Goal: Task Accomplishment & Management: Manage account settings

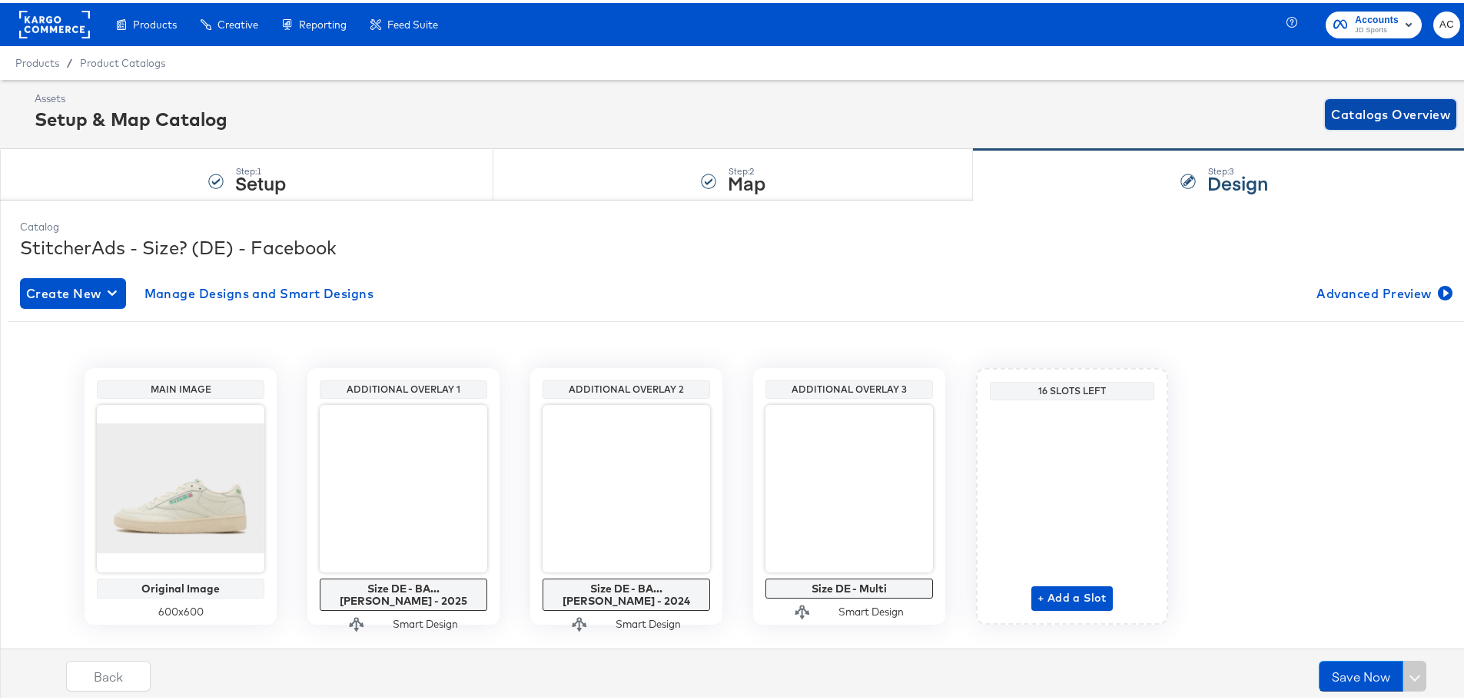
click at [1390, 114] on span "Catalogs Overview" at bounding box center [1390, 112] width 119 height 22
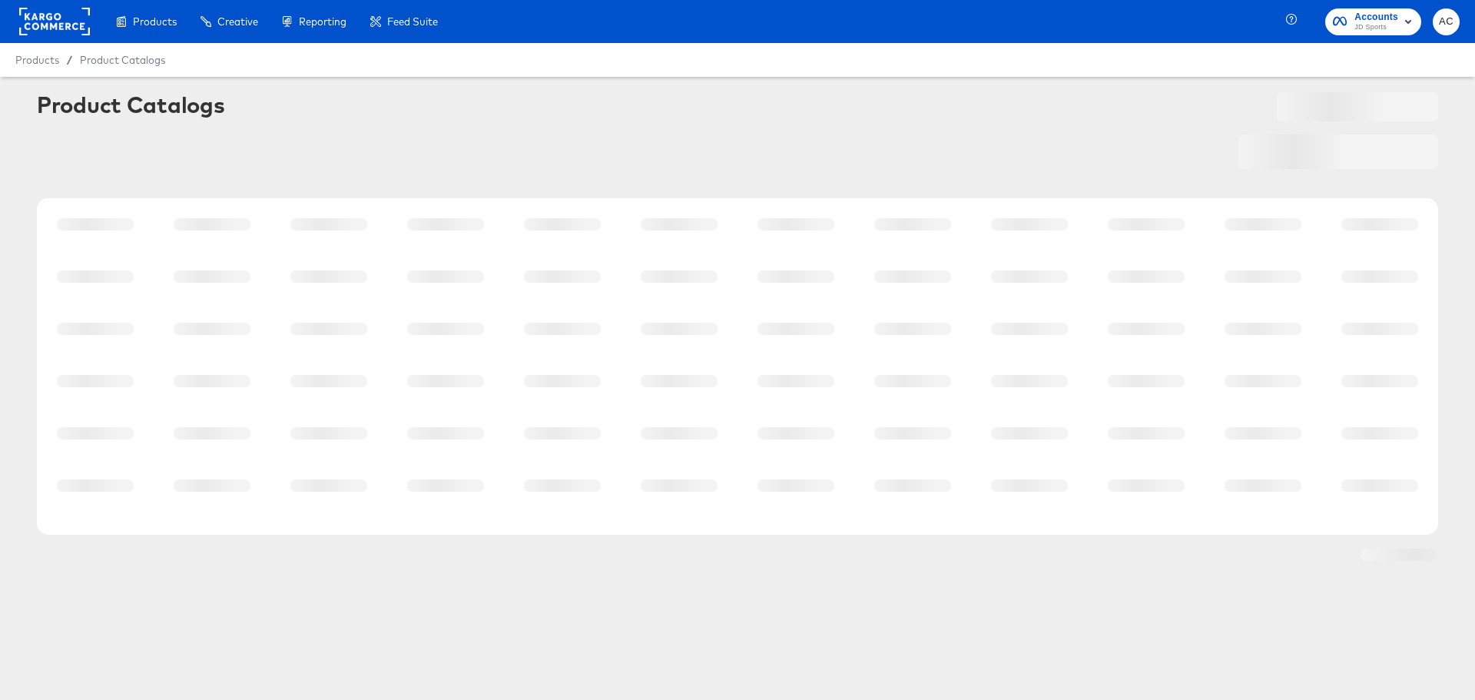
click at [1286, 167] on div at bounding box center [1338, 151] width 200 height 35
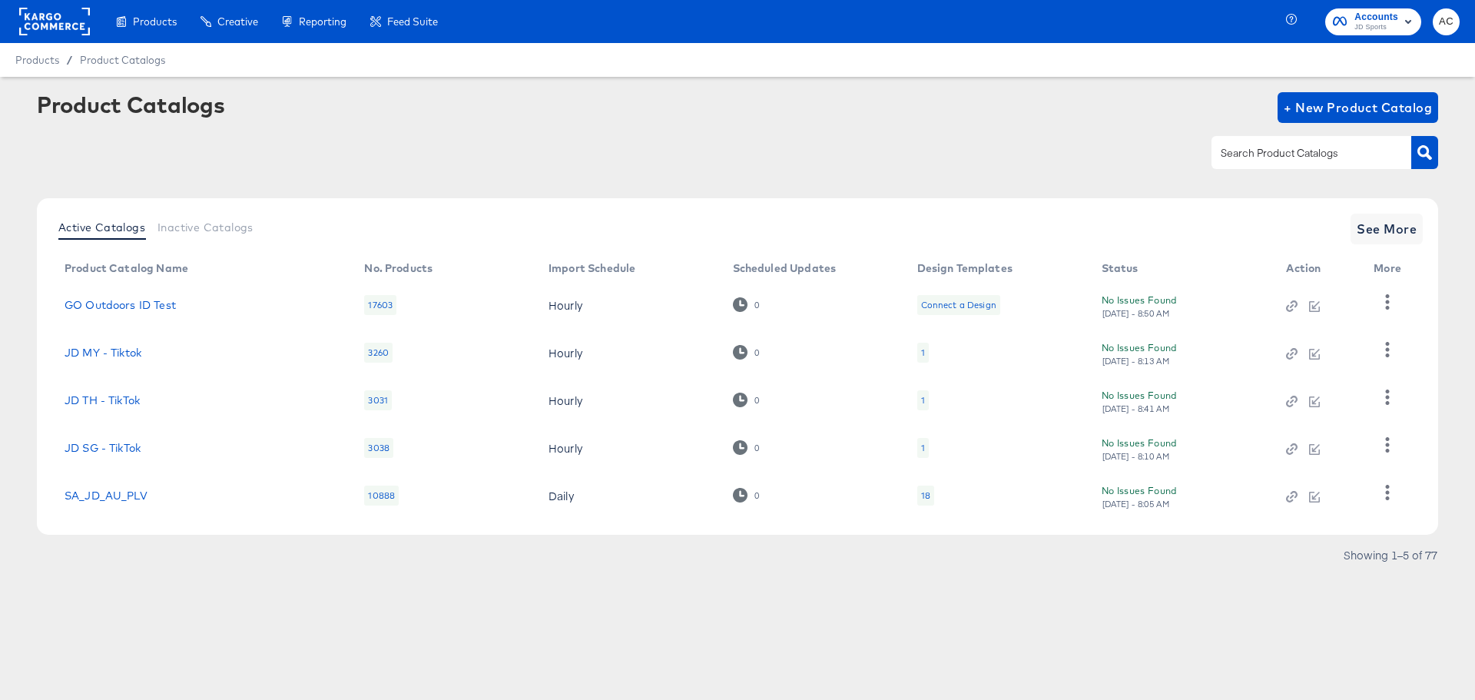
click at [1292, 167] on div at bounding box center [1312, 152] width 200 height 32
type input "hip"
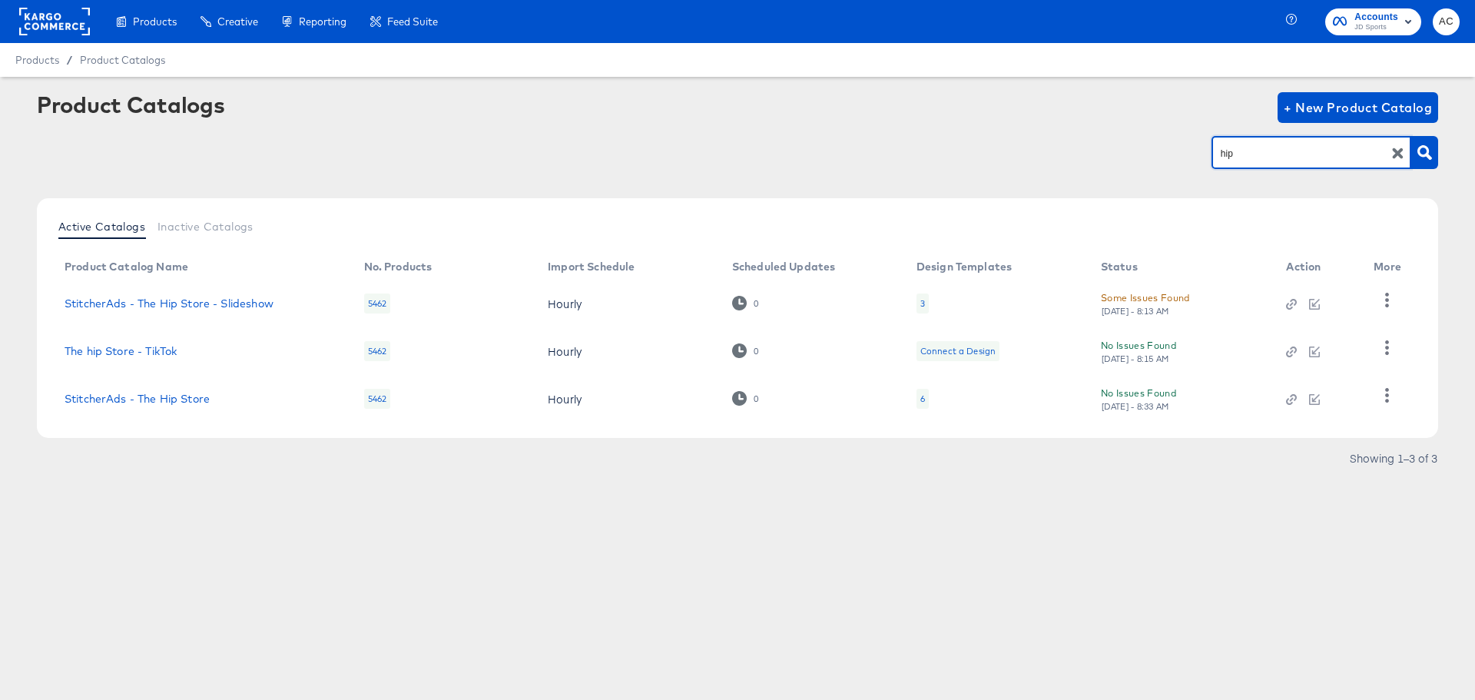
click at [186, 412] on td "StitcherAds - The Hip Store" at bounding box center [202, 399] width 300 height 48
click at [172, 404] on link "StitcherAds - The Hip Store" at bounding box center [137, 399] width 145 height 12
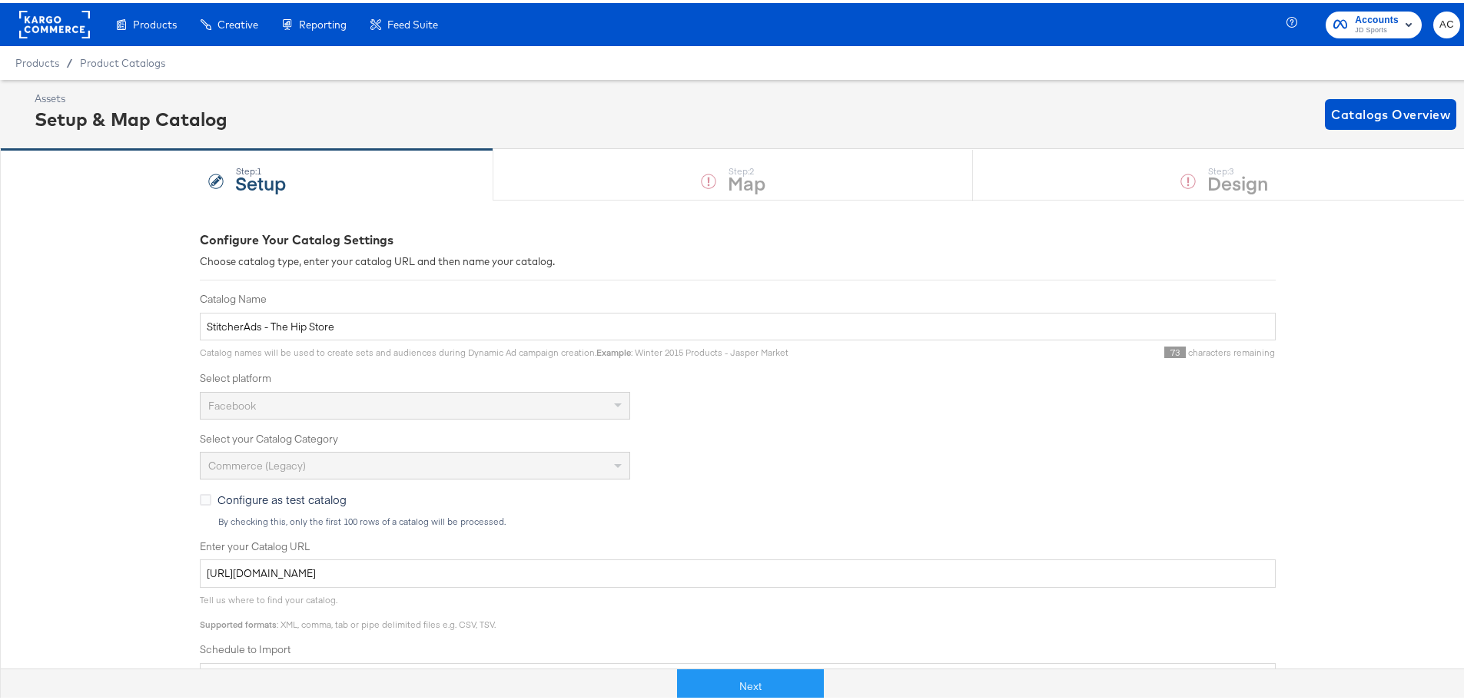
scroll to position [260, 0]
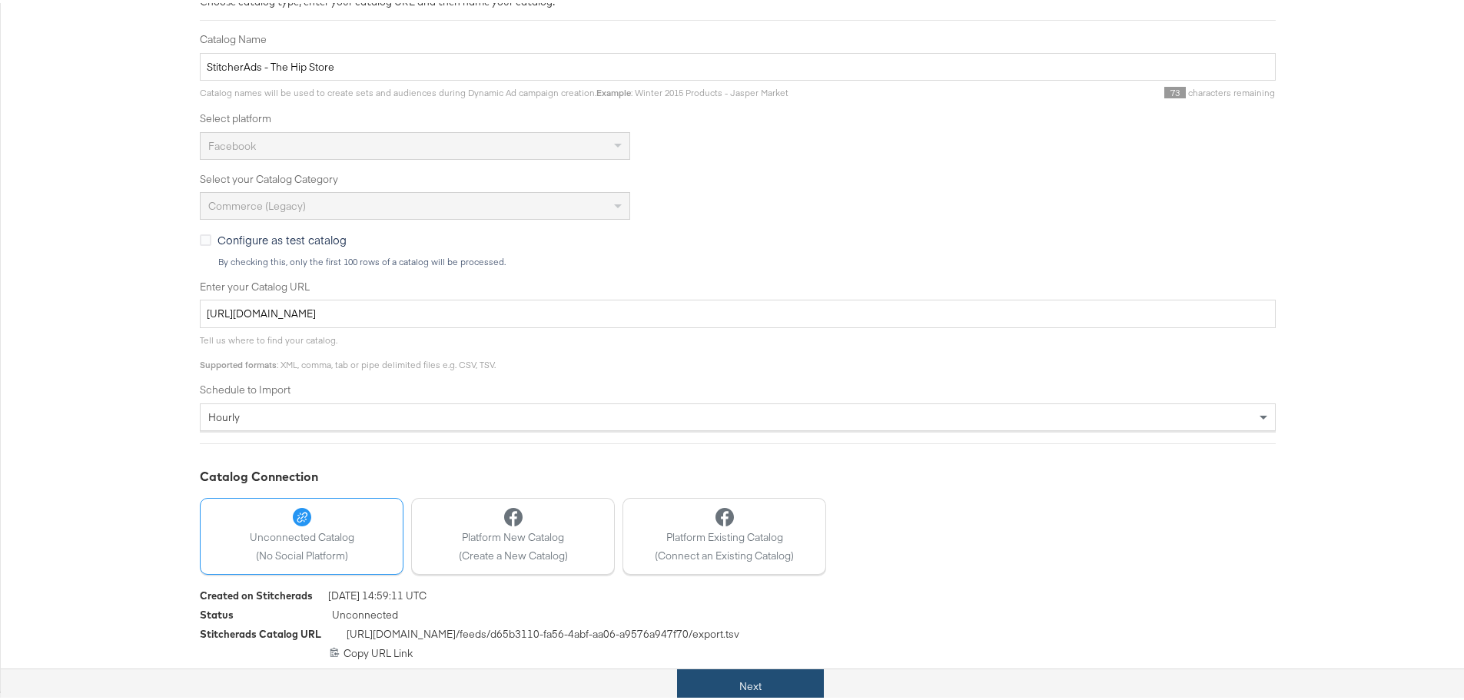
click at [741, 691] on button "Next" at bounding box center [750, 683] width 147 height 35
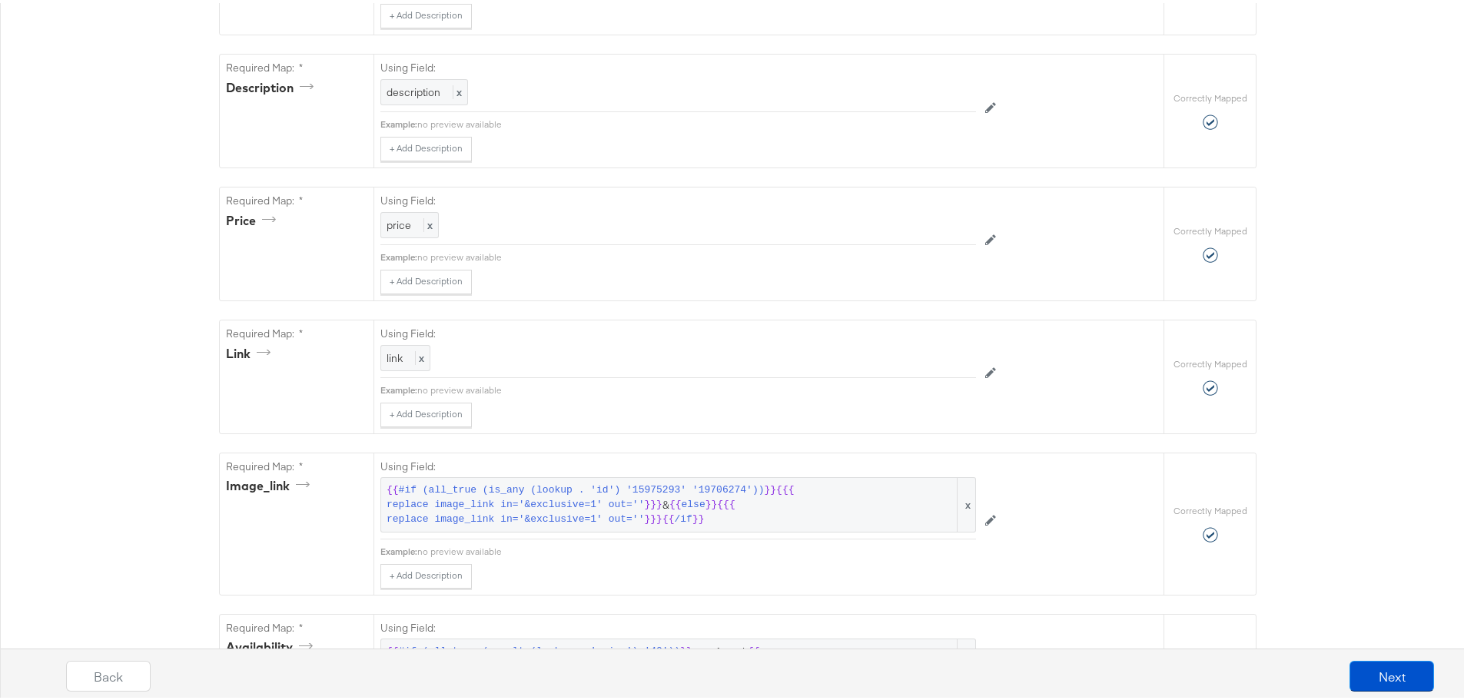
scroll to position [874, 0]
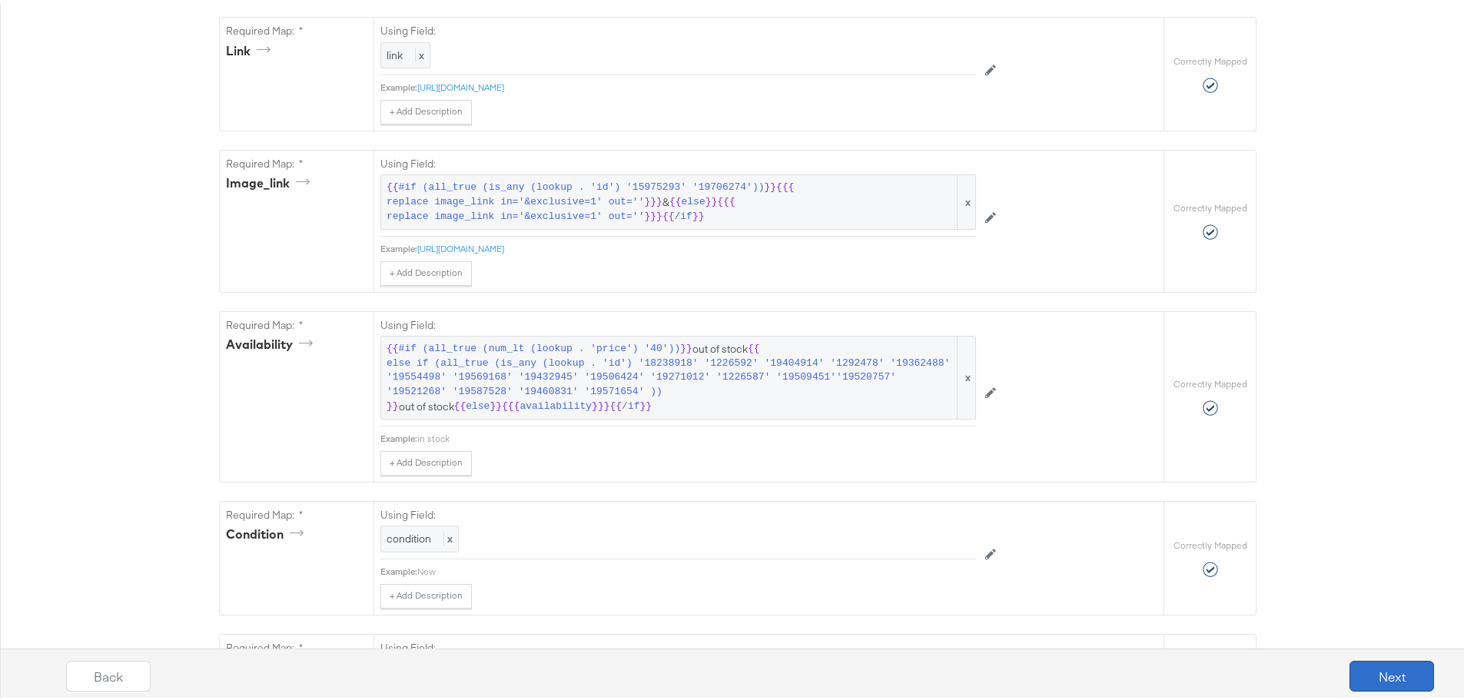
click at [1387, 662] on button "Next" at bounding box center [1391, 673] width 85 height 31
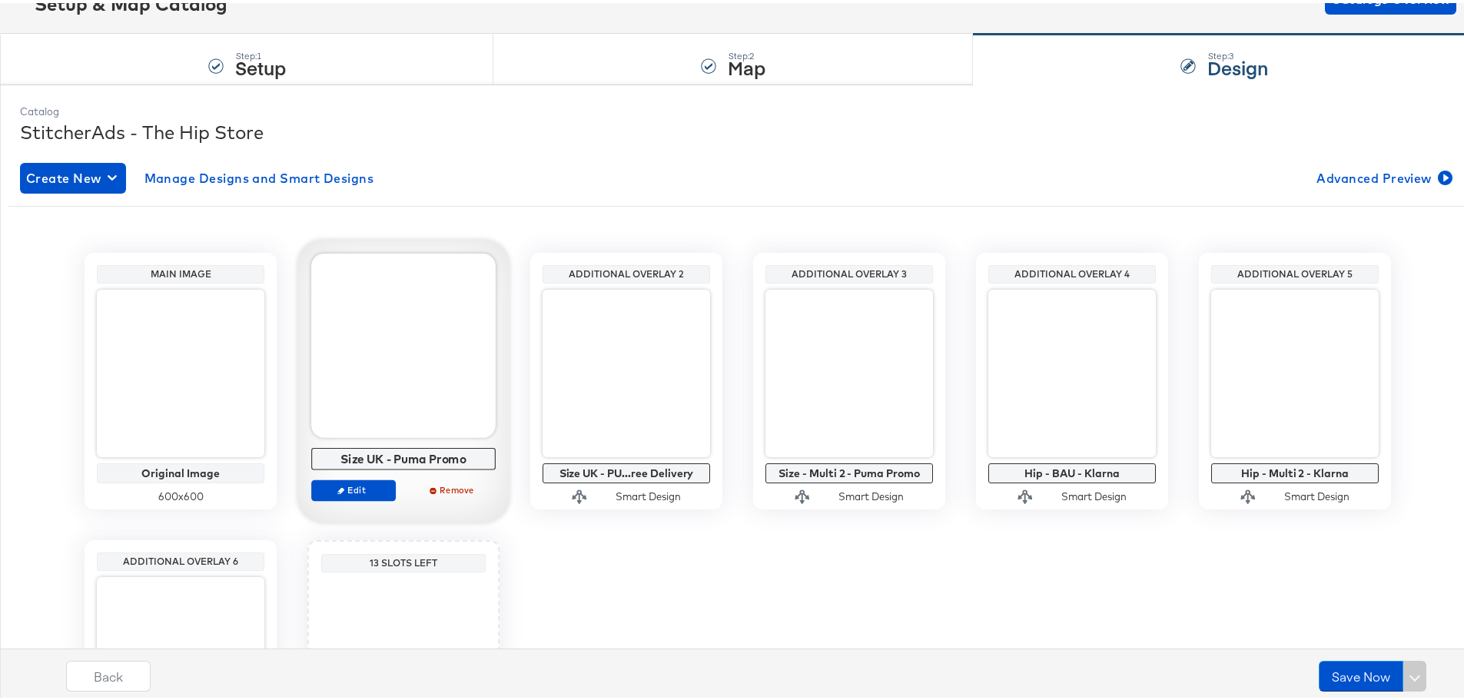
scroll to position [116, 0]
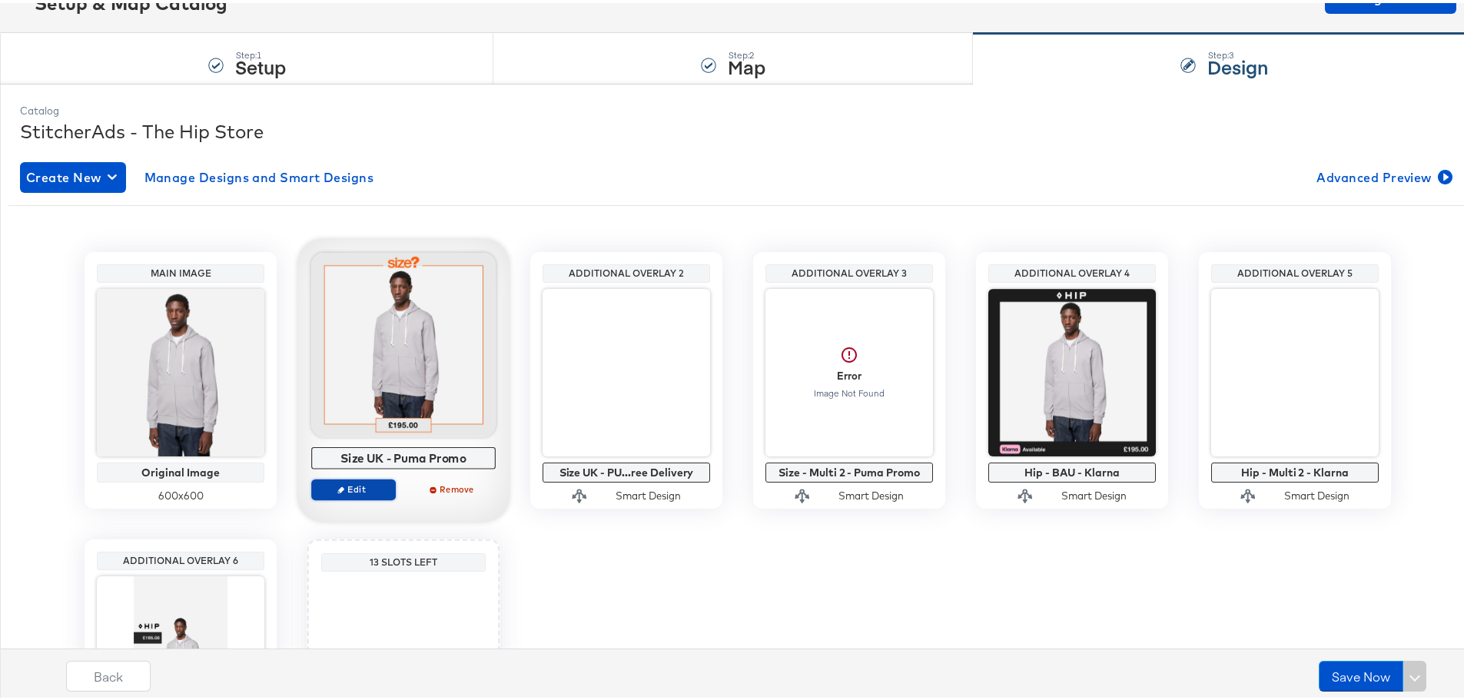
click at [376, 484] on span "Edit" at bounding box center [353, 486] width 71 height 12
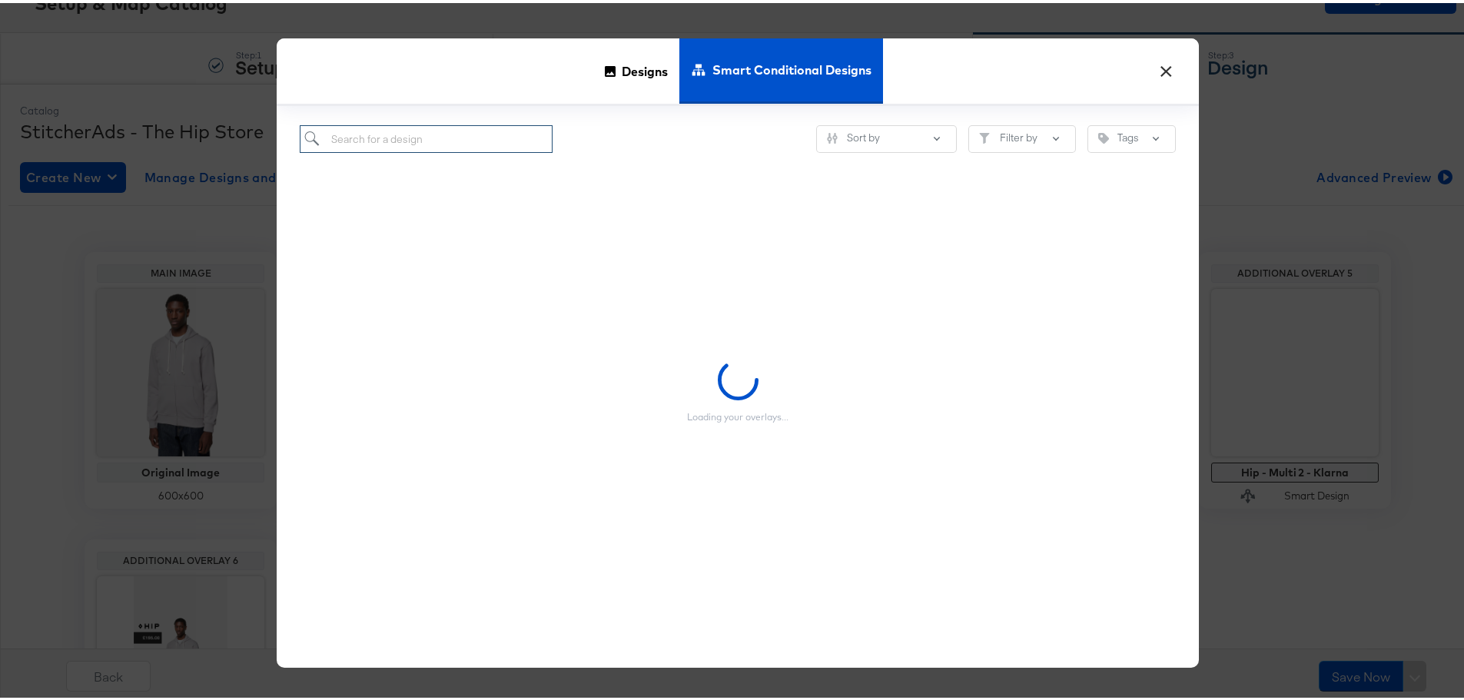
click at [466, 142] on input "search" at bounding box center [426, 136] width 253 height 28
type input "h"
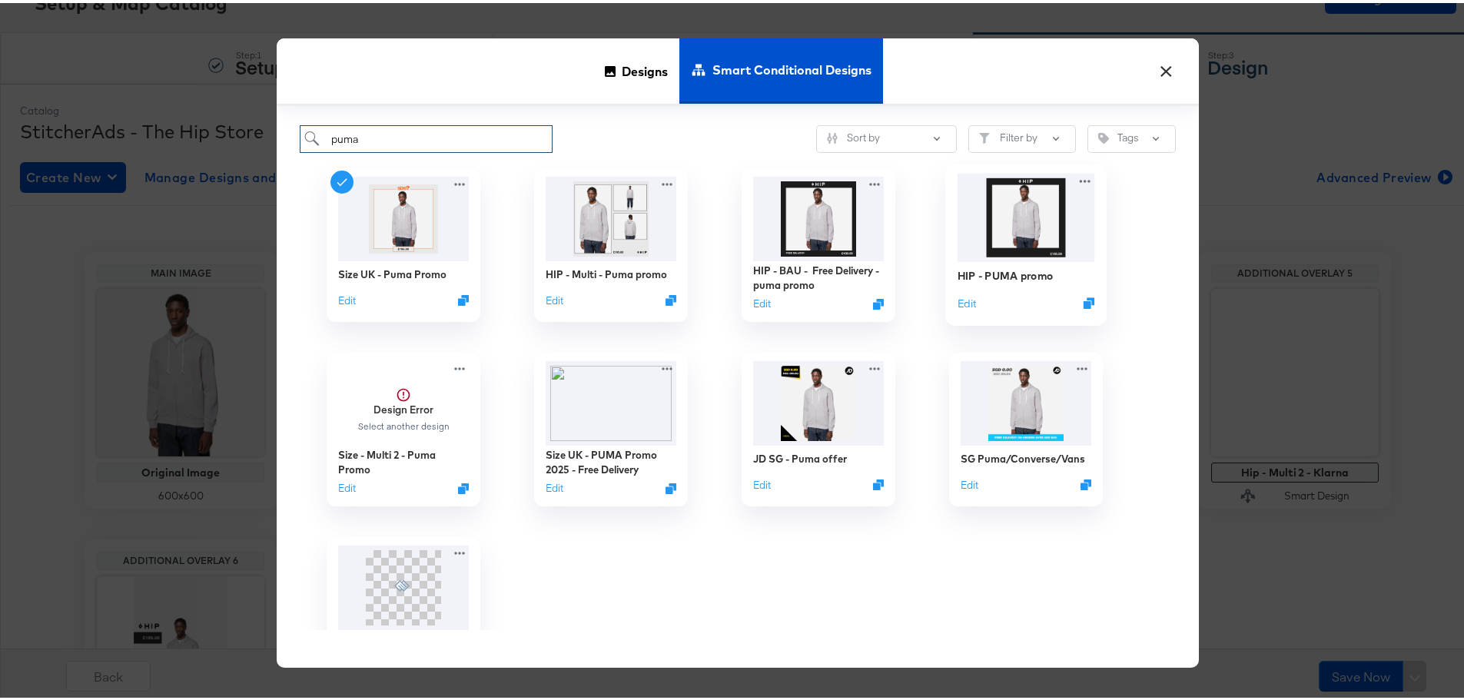
type input "puma"
click at [981, 257] on img at bounding box center [1026, 215] width 138 height 88
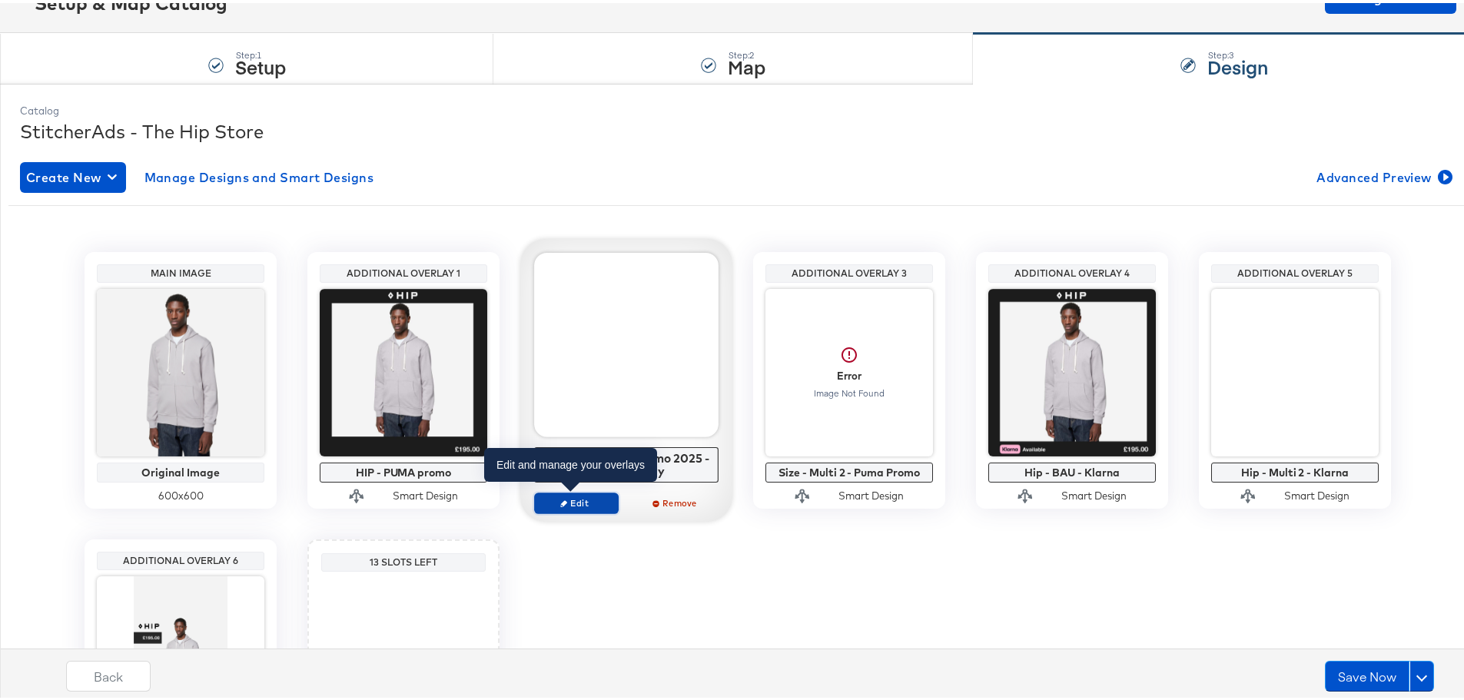
click at [592, 499] on span "Edit" at bounding box center [576, 500] width 71 height 12
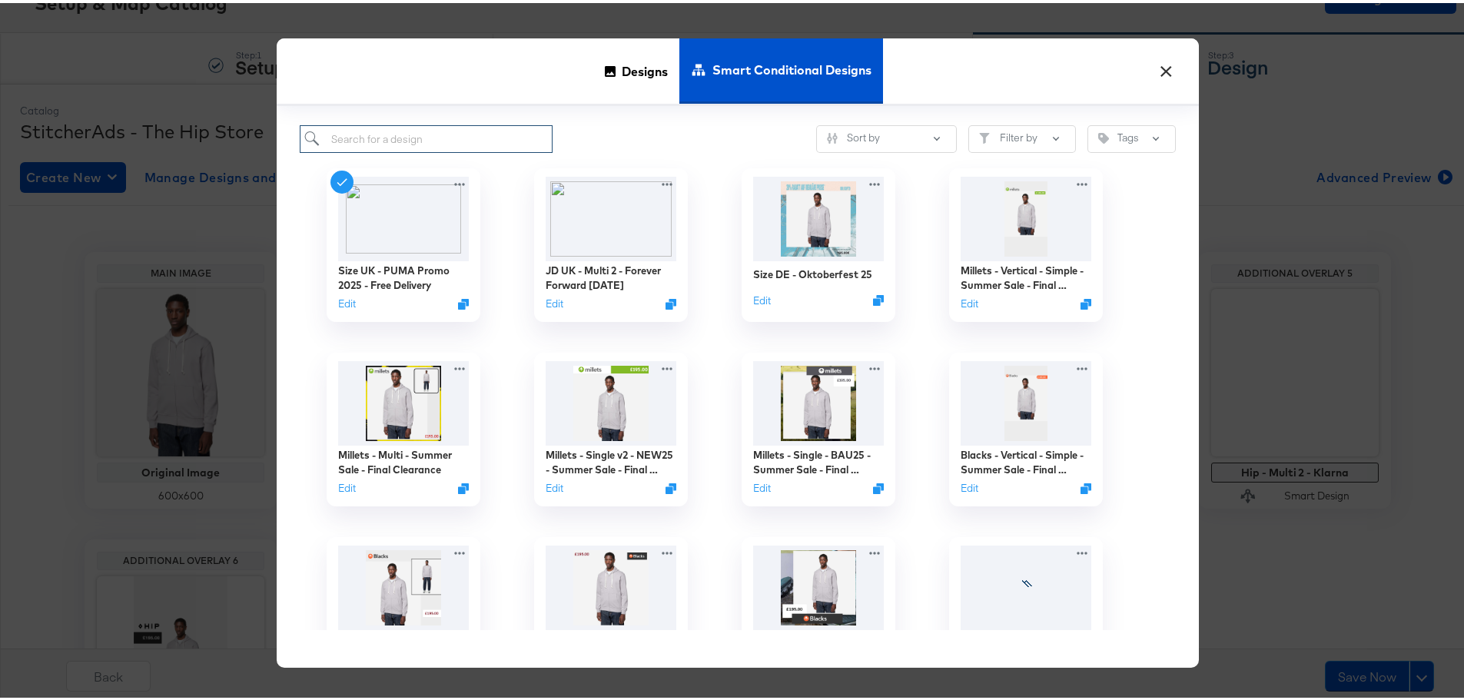
click at [486, 127] on input "search" at bounding box center [426, 136] width 253 height 28
type input "puma"
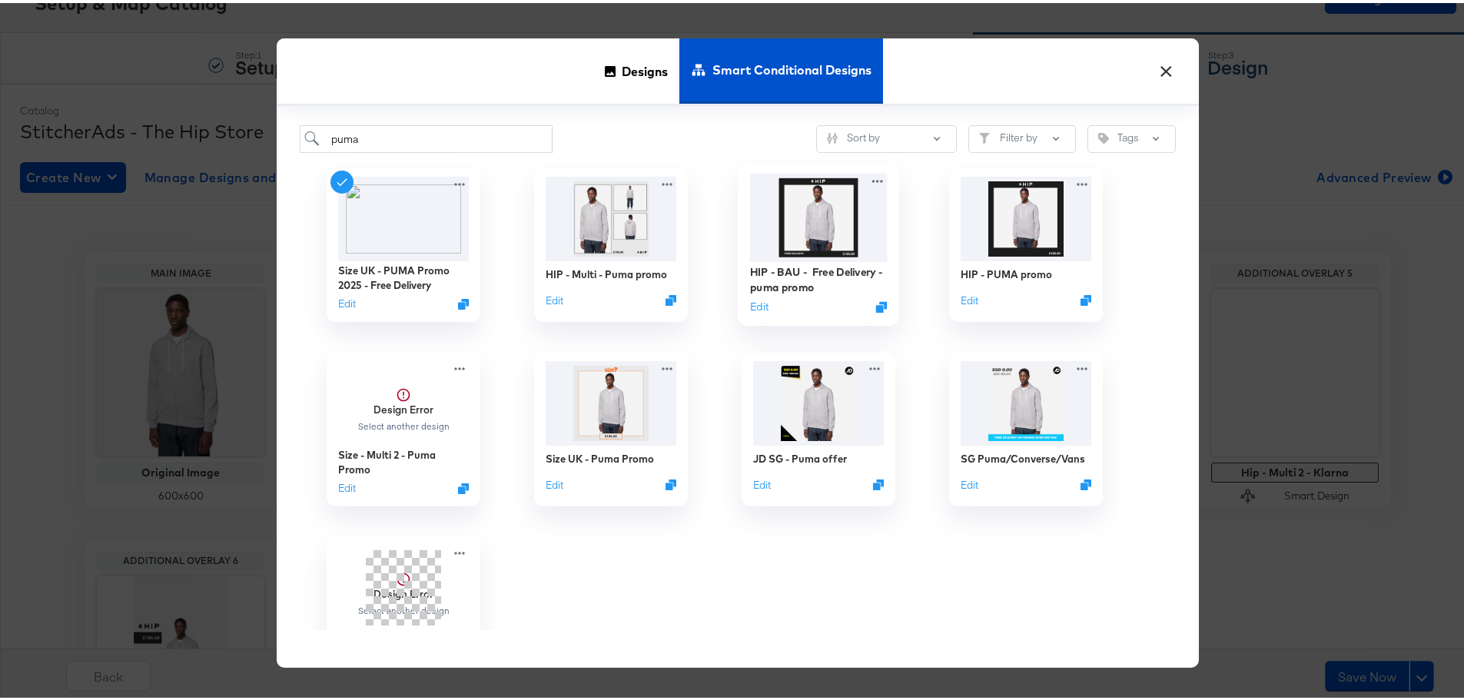
click at [828, 232] on img at bounding box center [819, 215] width 138 height 88
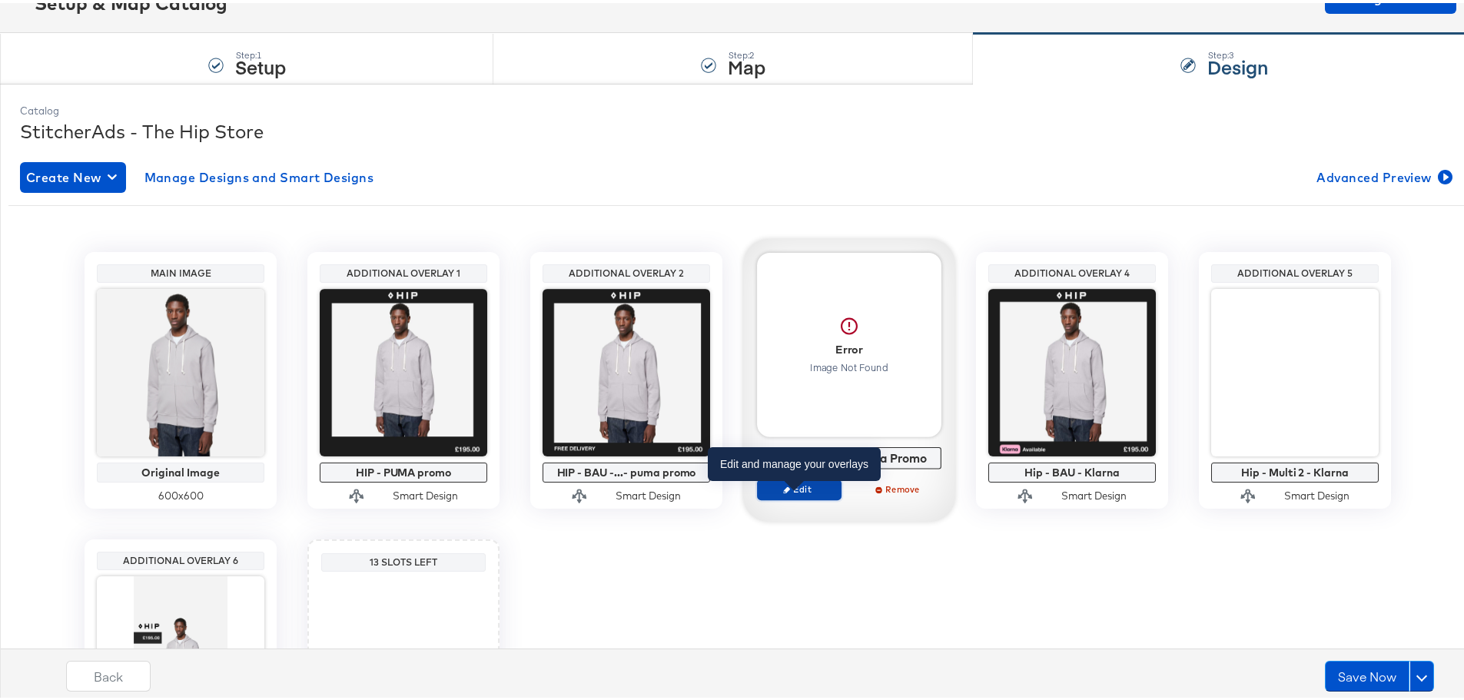
click at [814, 489] on span "Edit" at bounding box center [799, 486] width 71 height 12
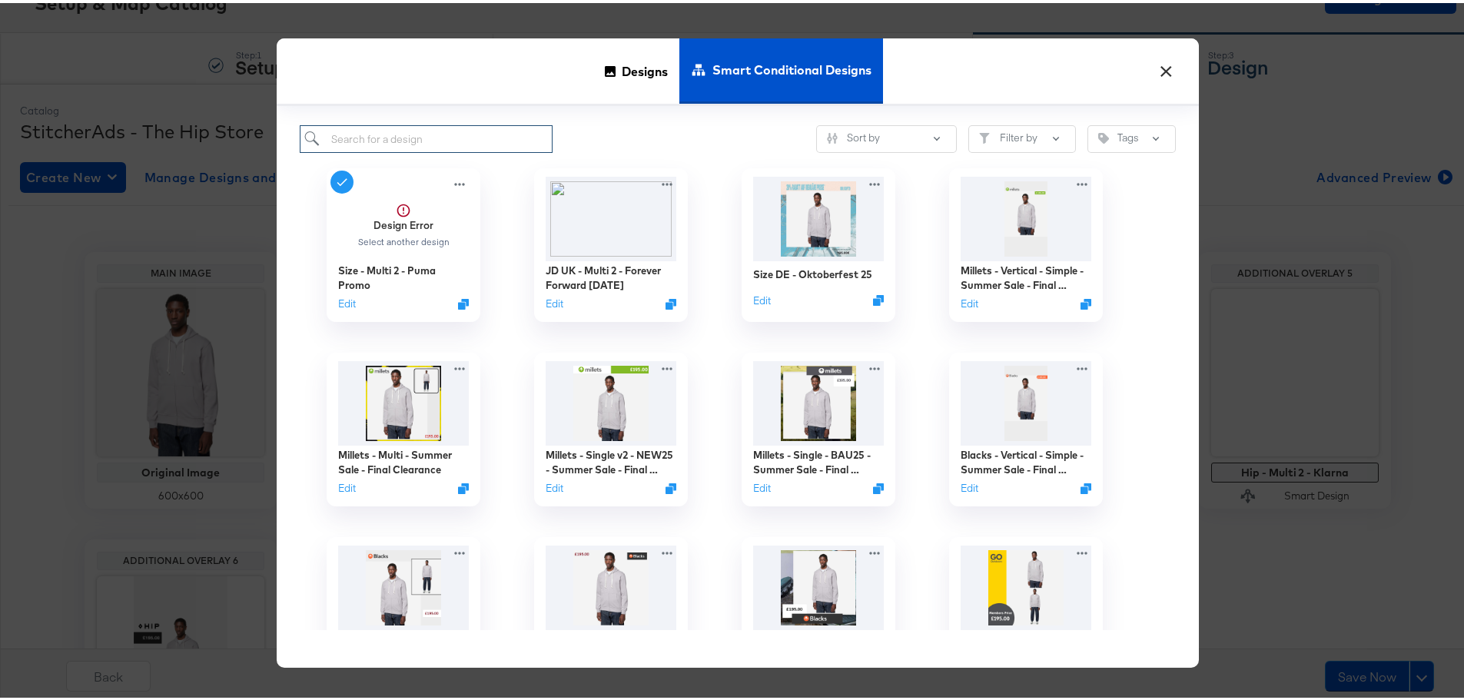
click at [418, 141] on input "search" at bounding box center [426, 136] width 253 height 28
type input "hip"
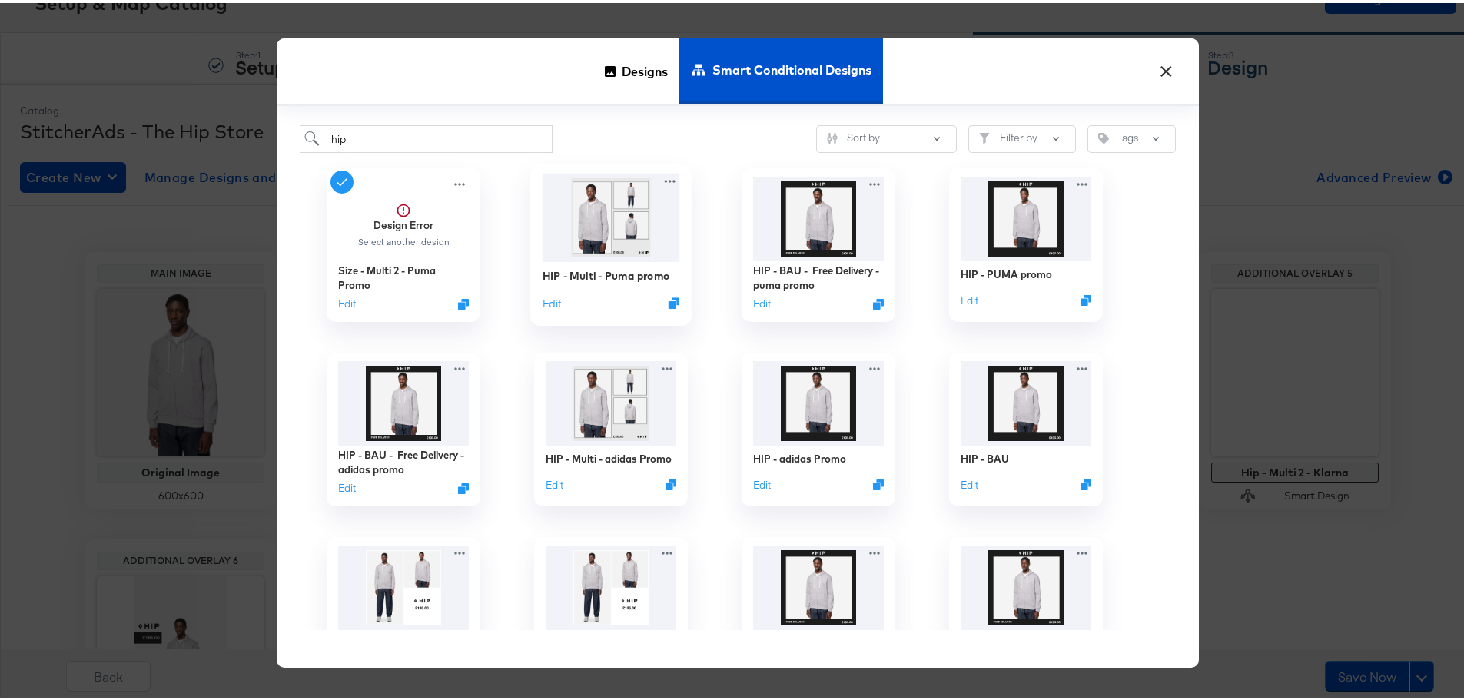
click at [590, 284] on div "HIP - Multi - Puma promo Edit" at bounding box center [611, 286] width 138 height 55
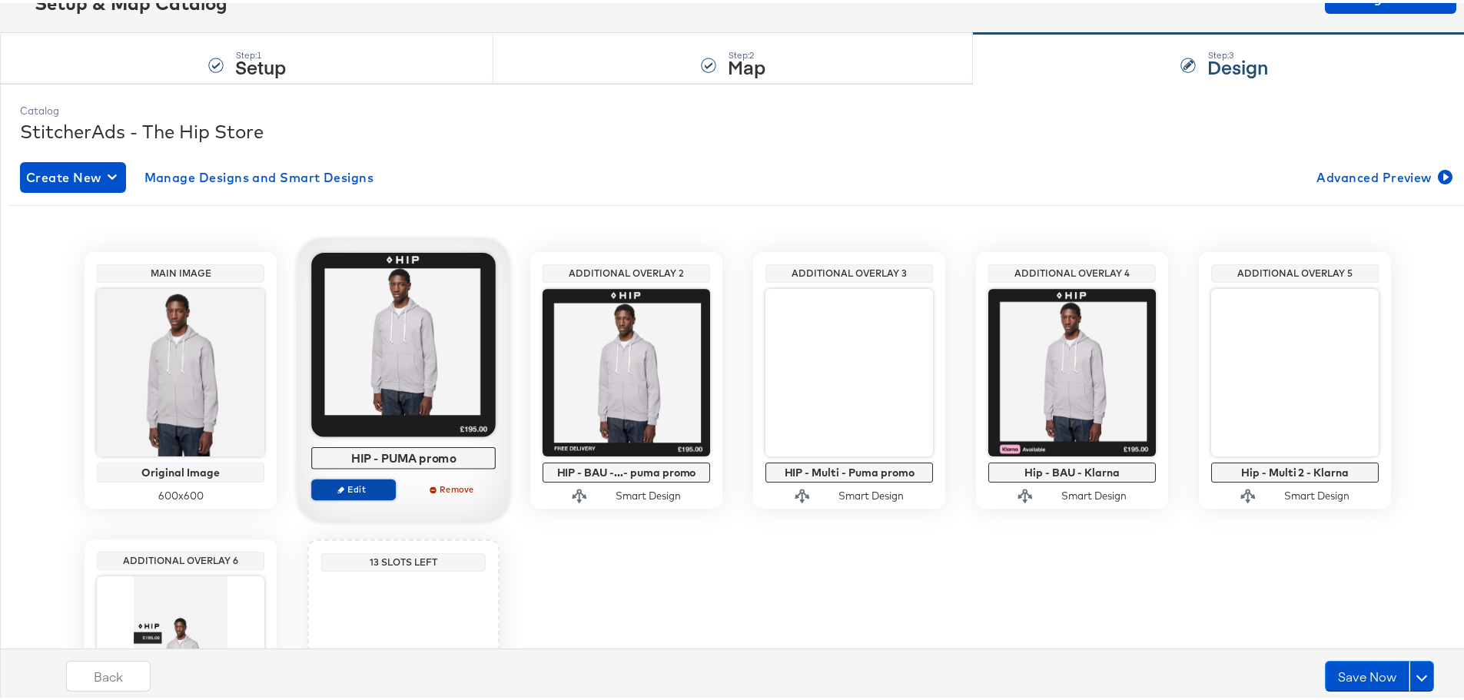
click at [349, 490] on span "Edit" at bounding box center [353, 486] width 71 height 12
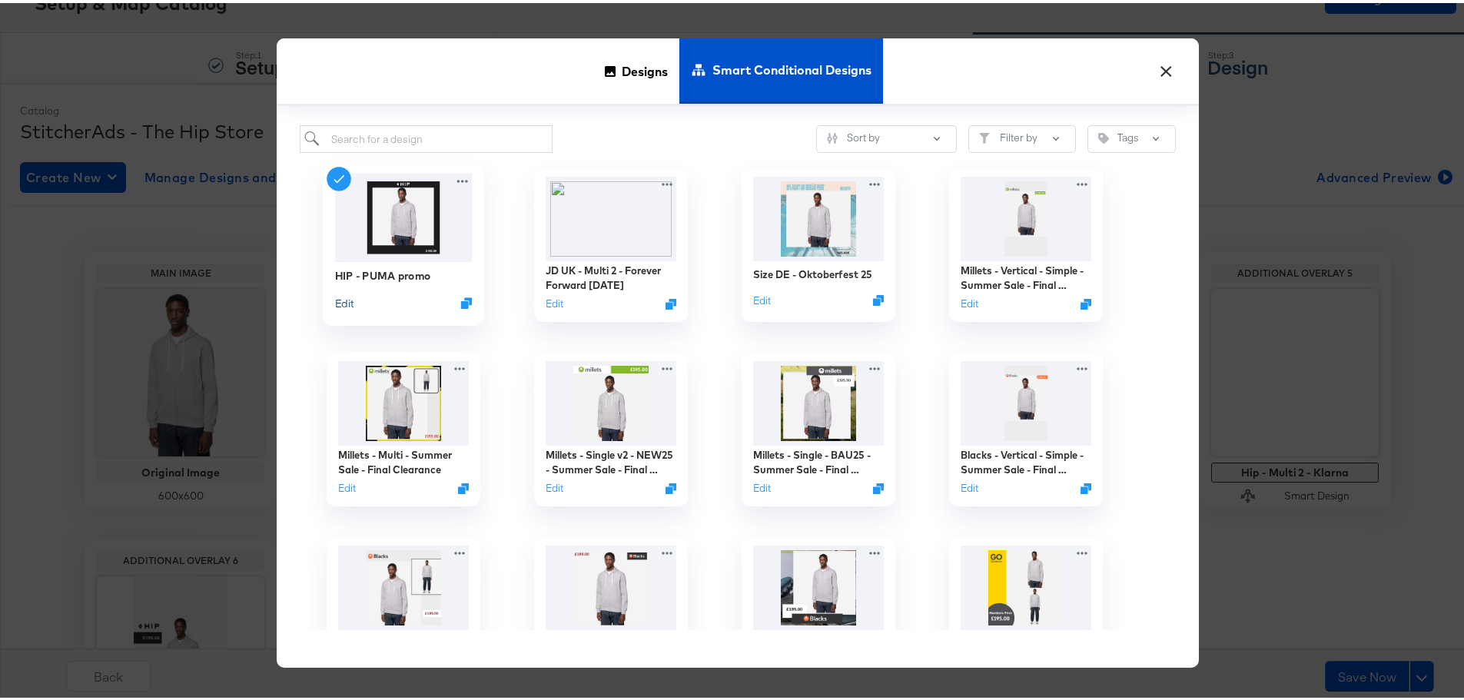
click at [337, 300] on button "Edit" at bounding box center [344, 300] width 18 height 15
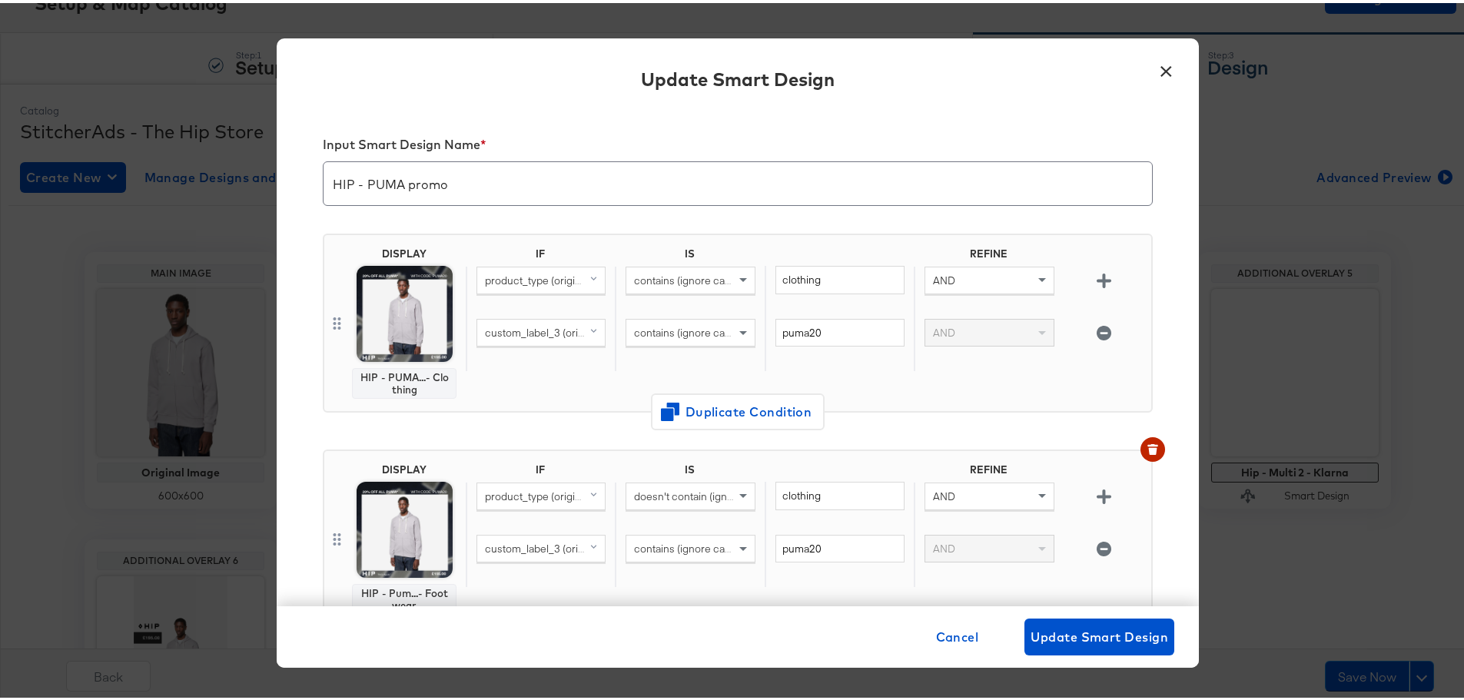
scroll to position [549, 0]
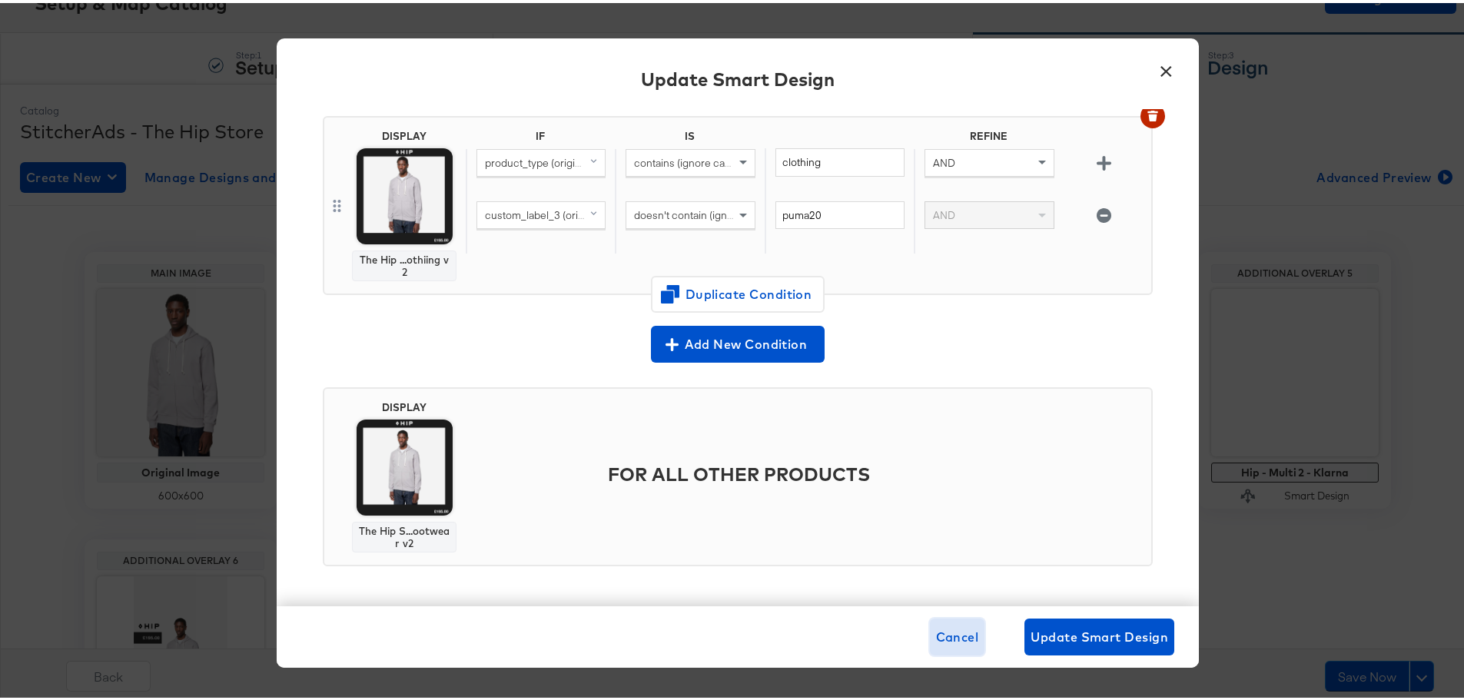
click at [963, 644] on span "Cancel" at bounding box center [957, 634] width 43 height 22
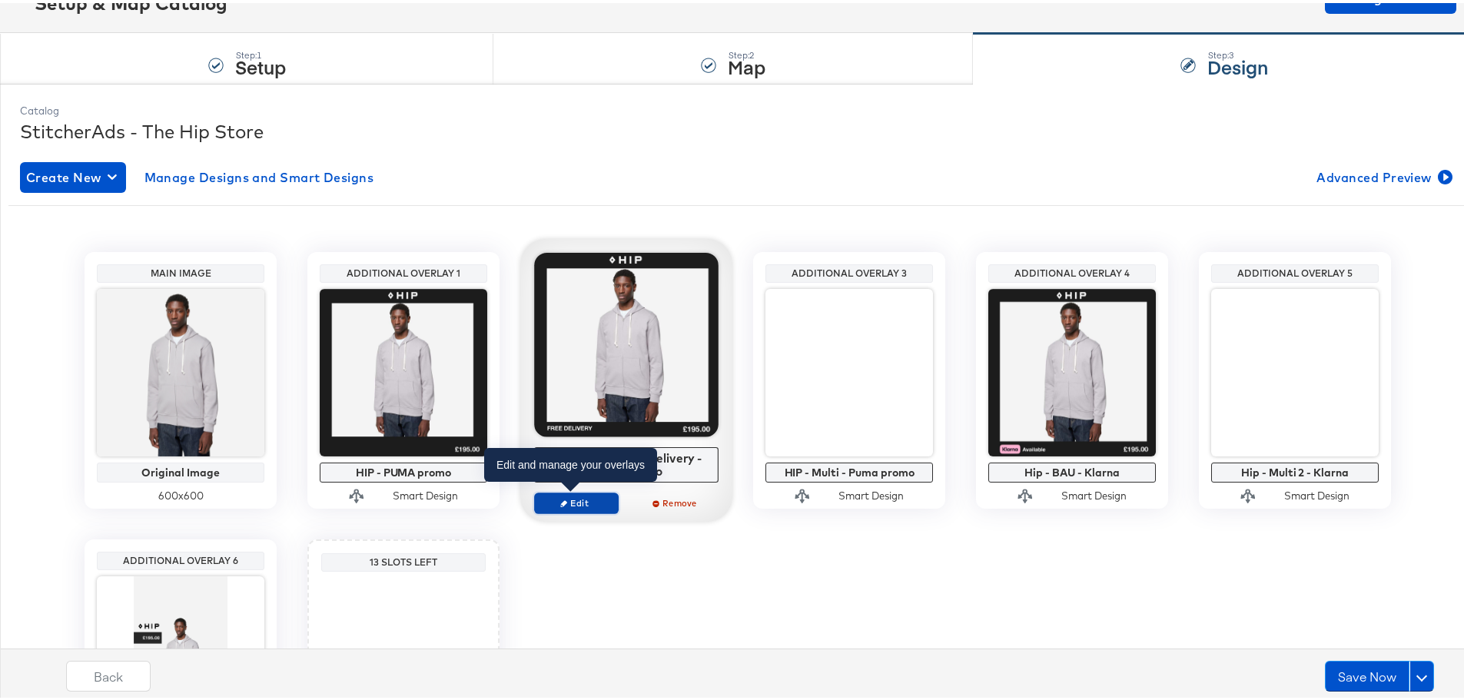
click at [575, 505] on span "Edit" at bounding box center [576, 500] width 71 height 12
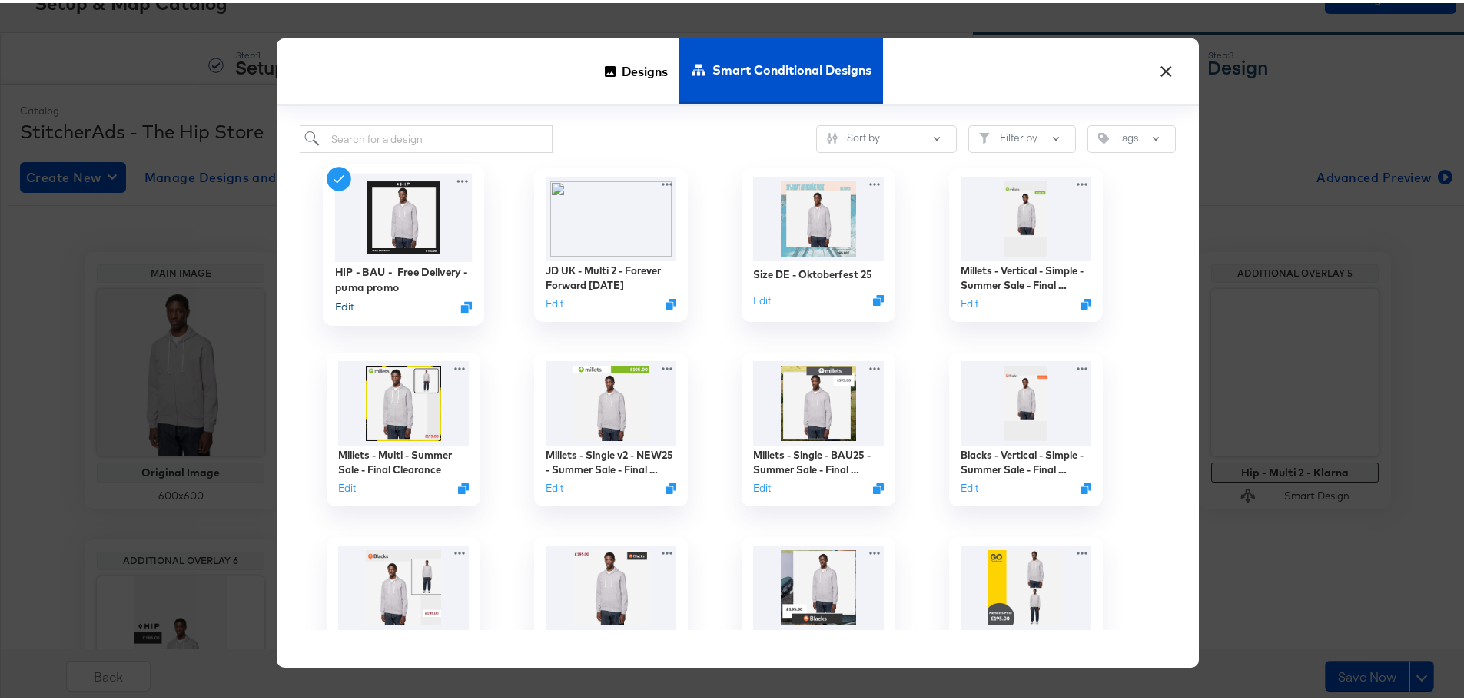
click at [340, 302] on button "Edit" at bounding box center [344, 304] width 18 height 15
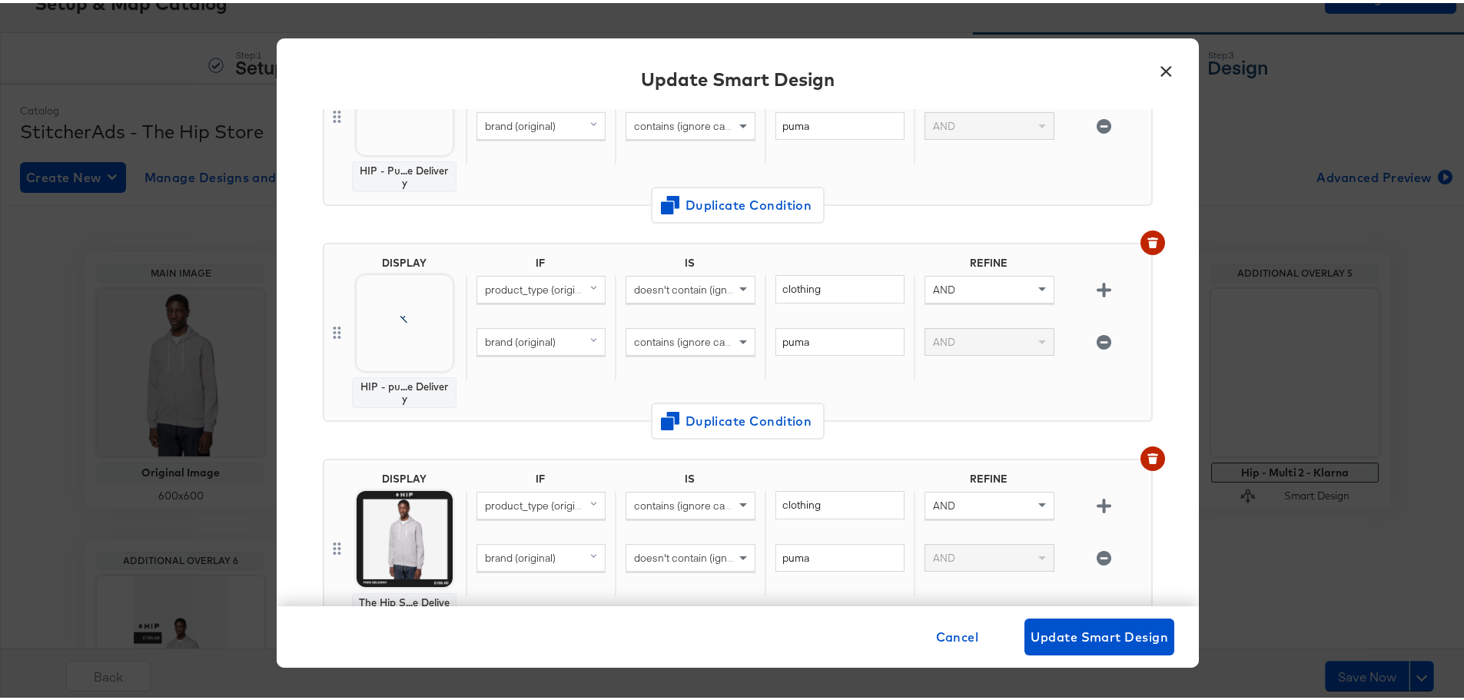
scroll to position [0, 0]
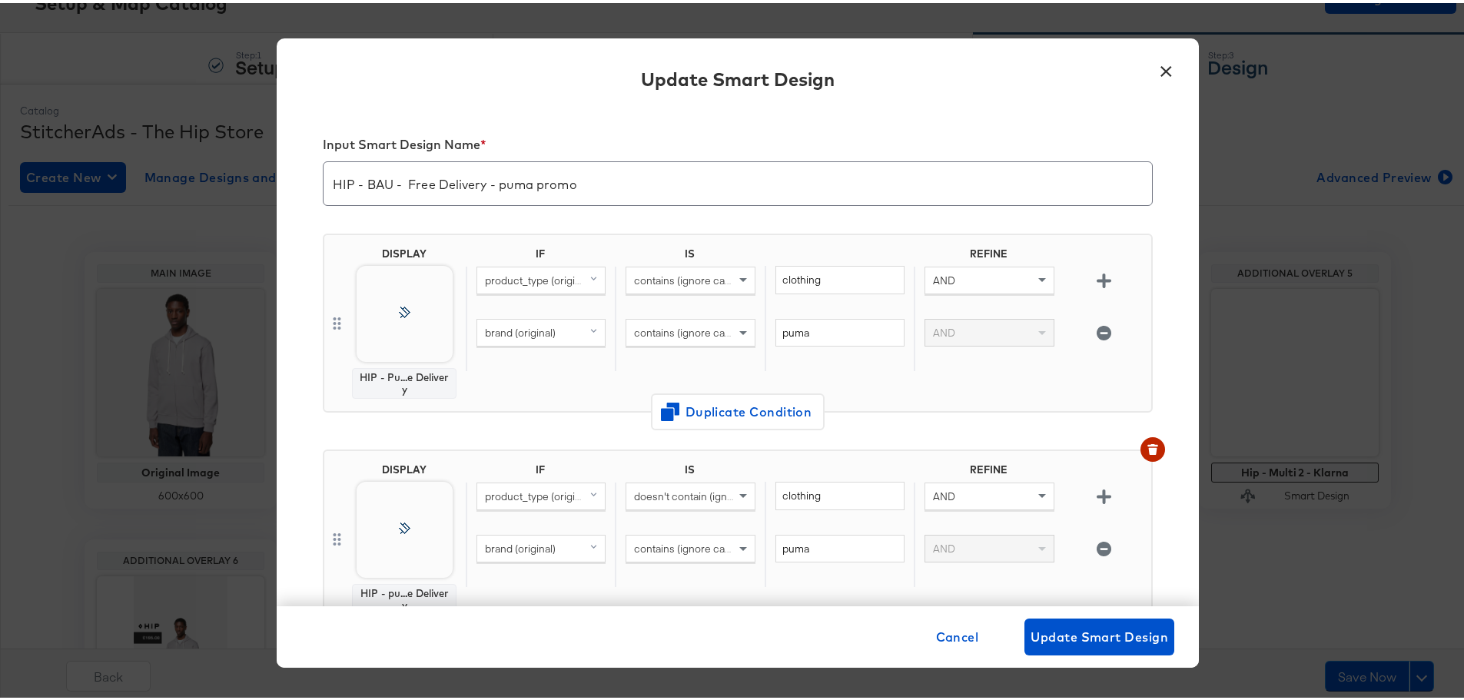
click at [978, 638] on div "Cancel Update Smart Design" at bounding box center [1052, 633] width 244 height 37
click at [956, 638] on span "Cancel" at bounding box center [957, 634] width 43 height 22
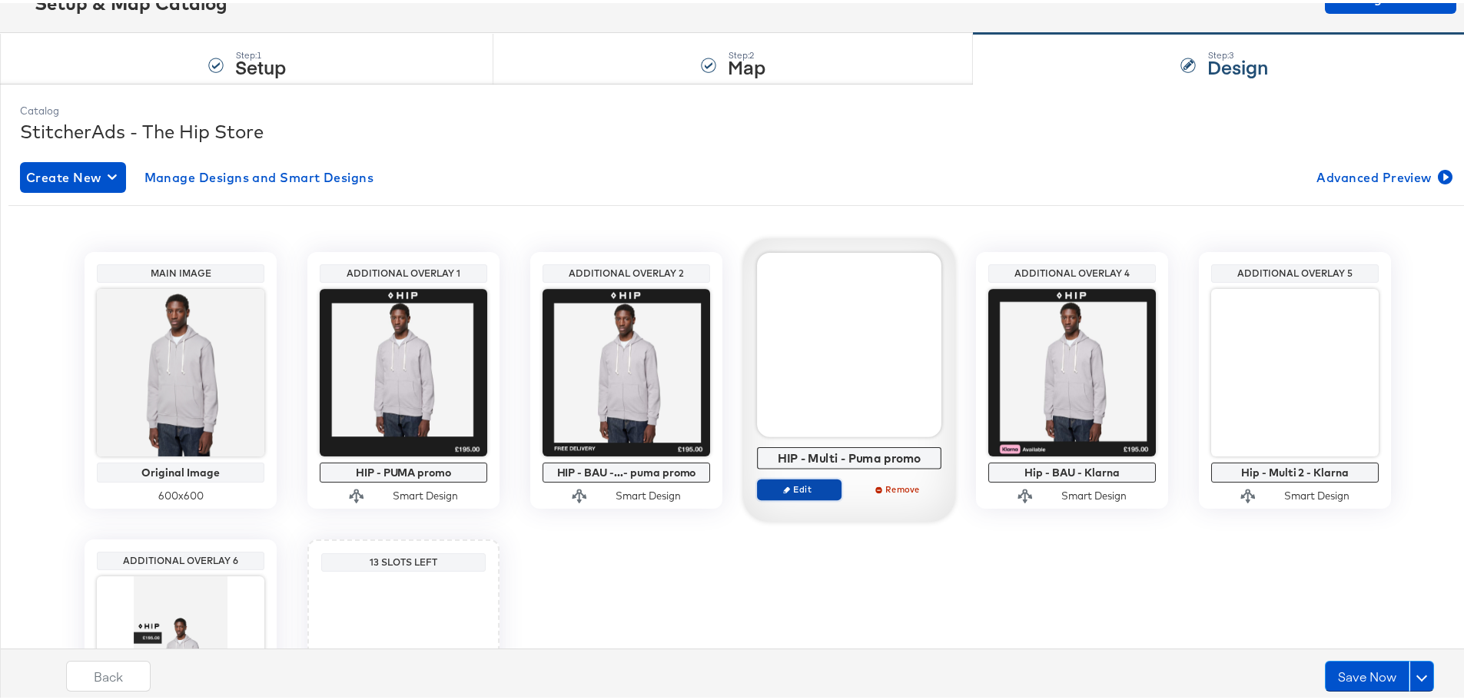
click at [814, 482] on span "Edit" at bounding box center [799, 486] width 71 height 12
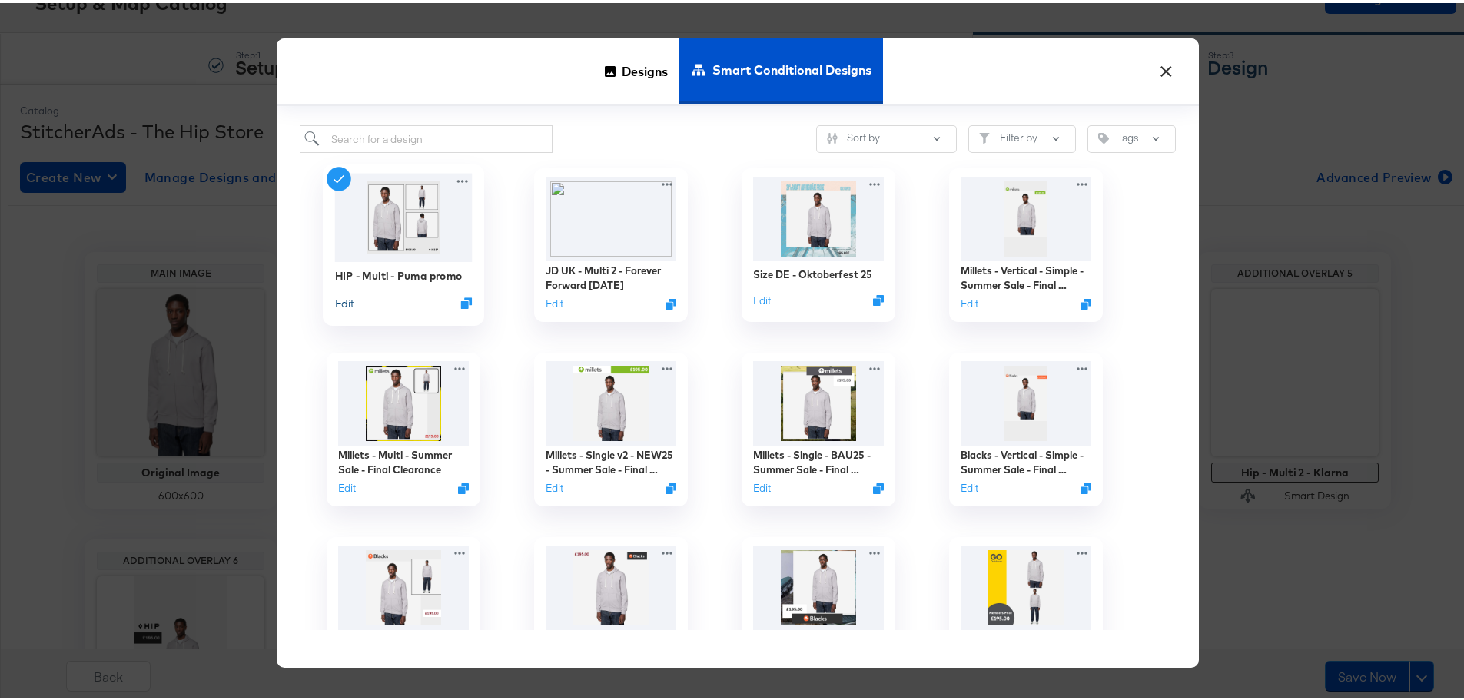
click at [343, 296] on button "Edit" at bounding box center [344, 300] width 18 height 15
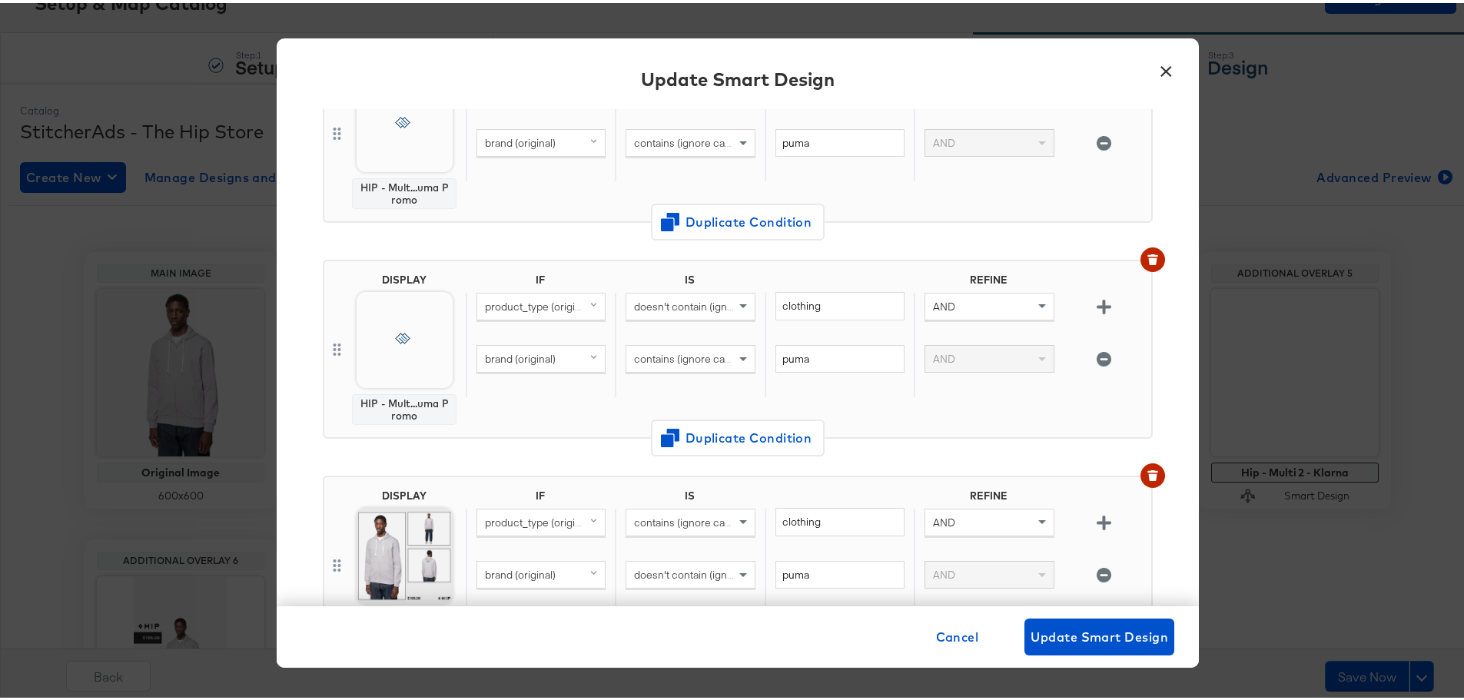
scroll to position [191, 0]
click at [1076, 651] on button "Update Smart Design" at bounding box center [1099, 633] width 150 height 37
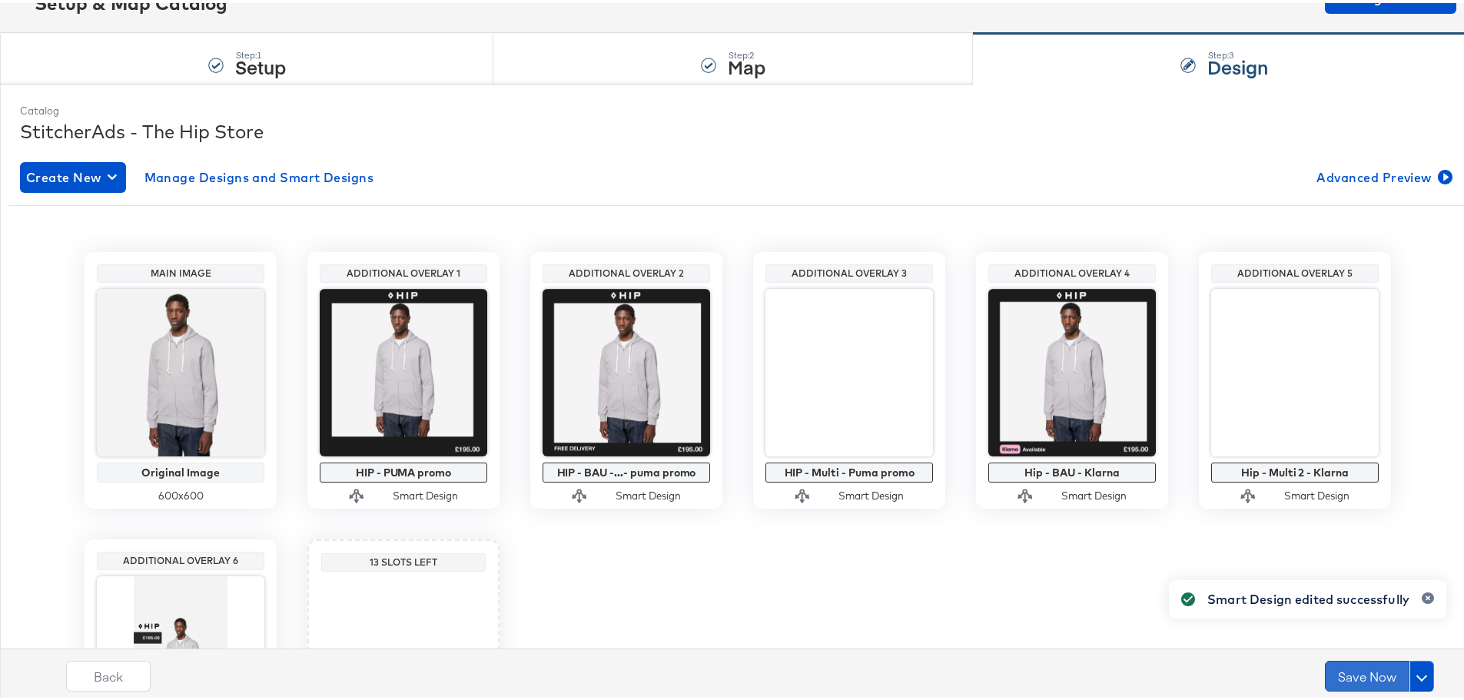
click at [1345, 675] on button "Save Now" at bounding box center [1367, 673] width 85 height 31
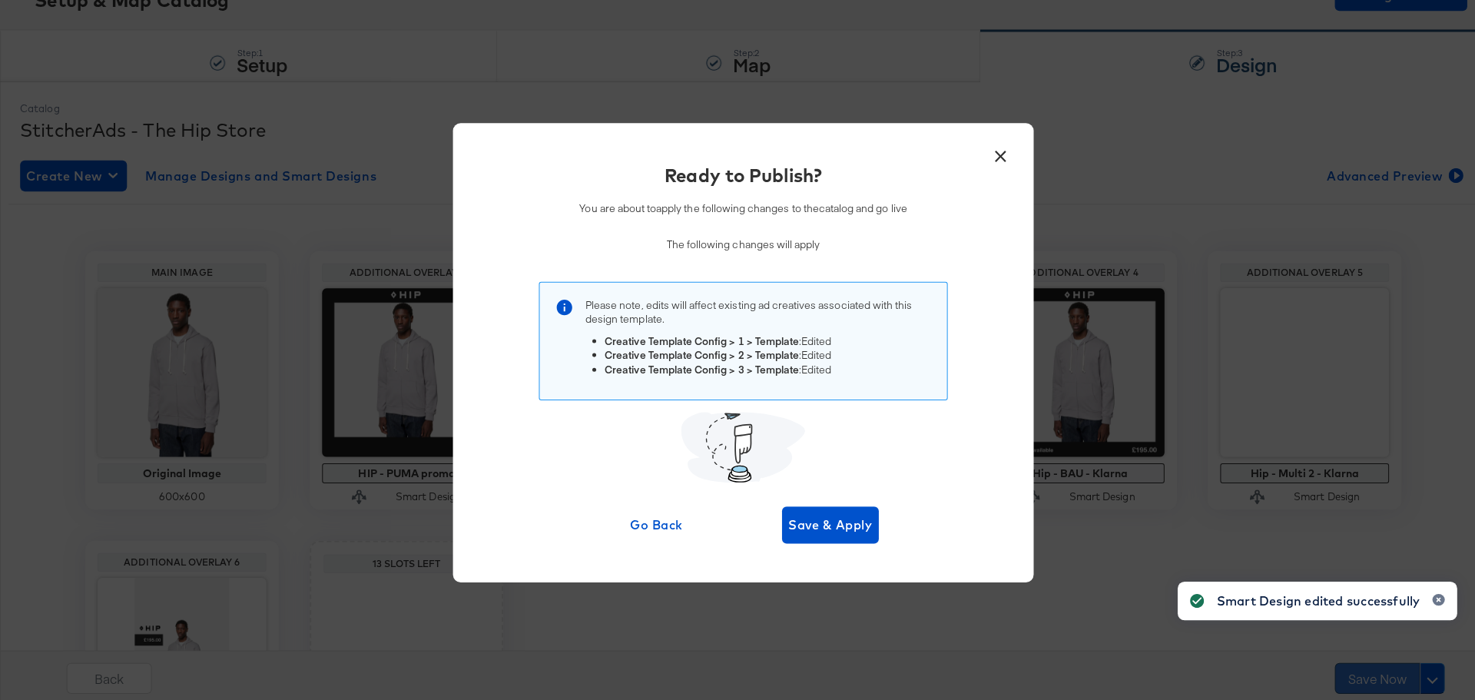
scroll to position [0, 0]
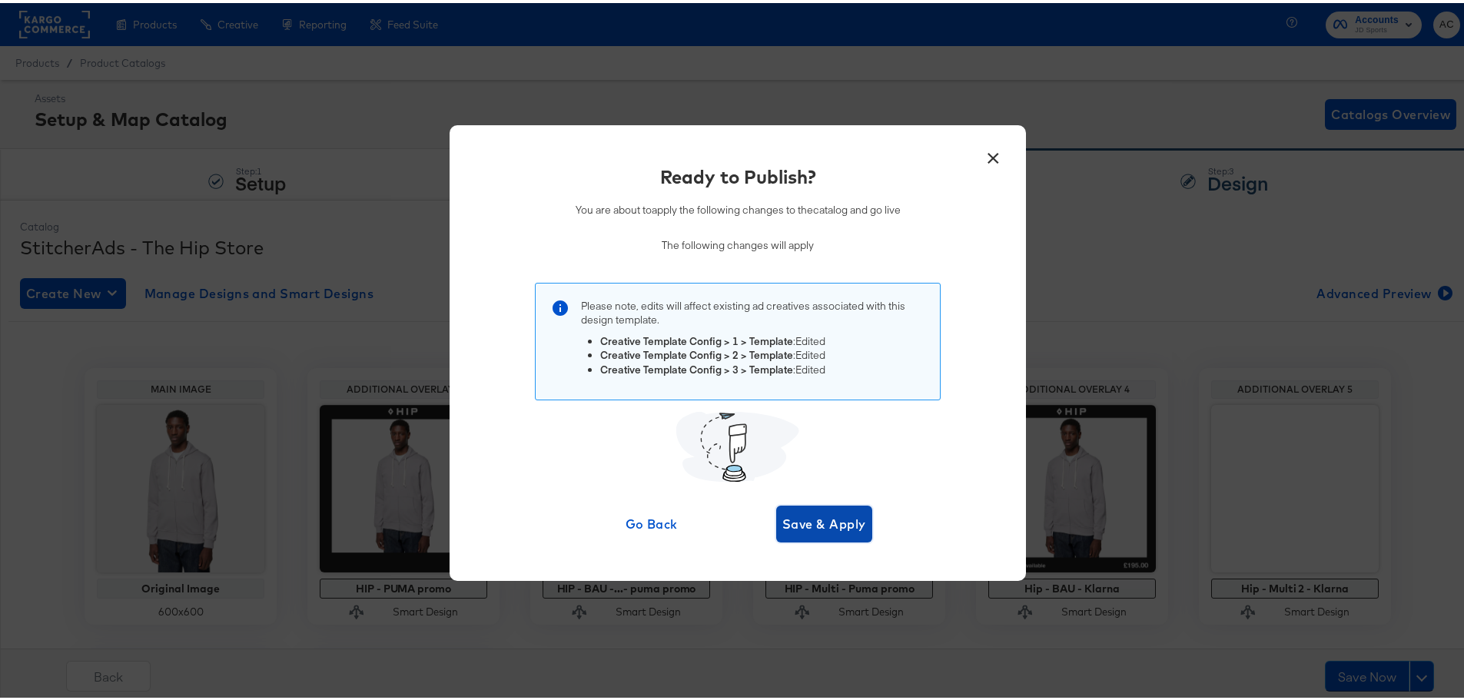
click at [814, 519] on span "Save & Apply" at bounding box center [824, 521] width 84 height 22
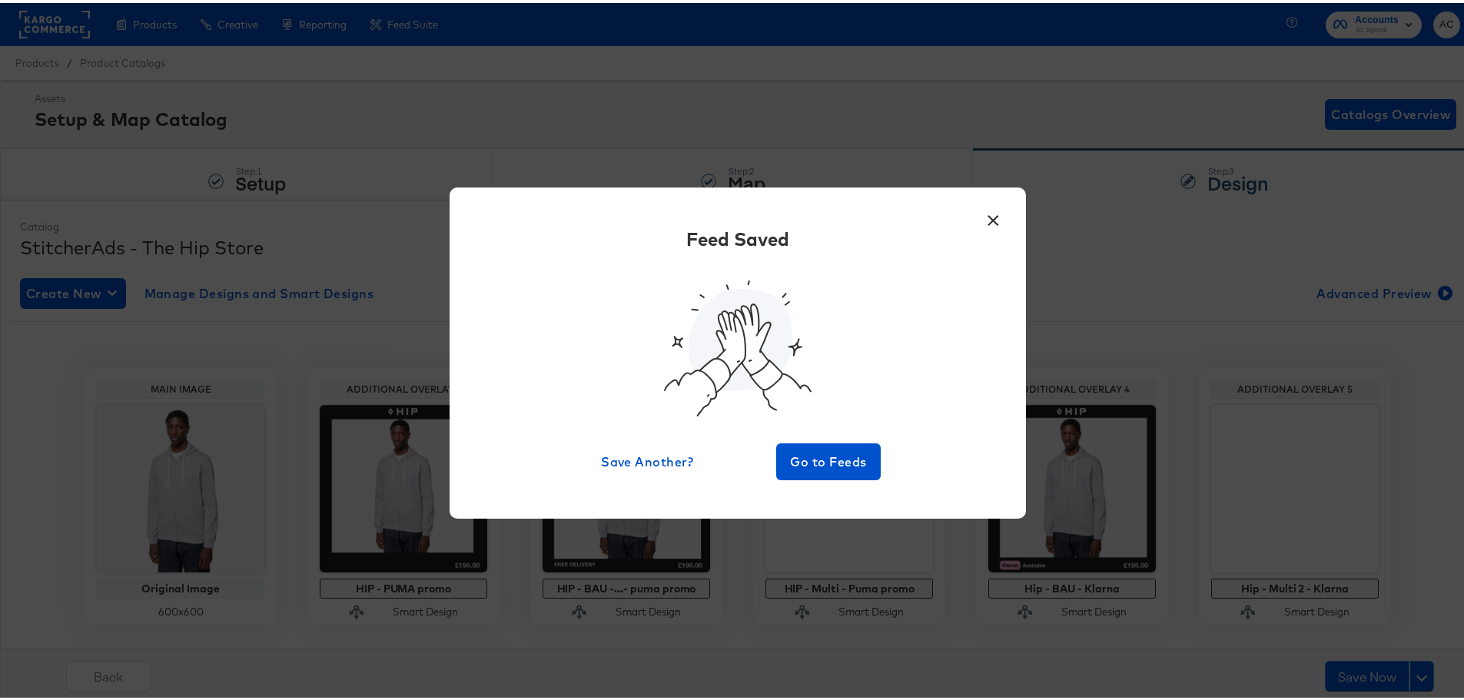
click at [764, 443] on div "Save Another? Go to Feeds" at bounding box center [738, 458] width 286 height 37
click at [810, 457] on span "Go to Feeds" at bounding box center [828, 459] width 92 height 22
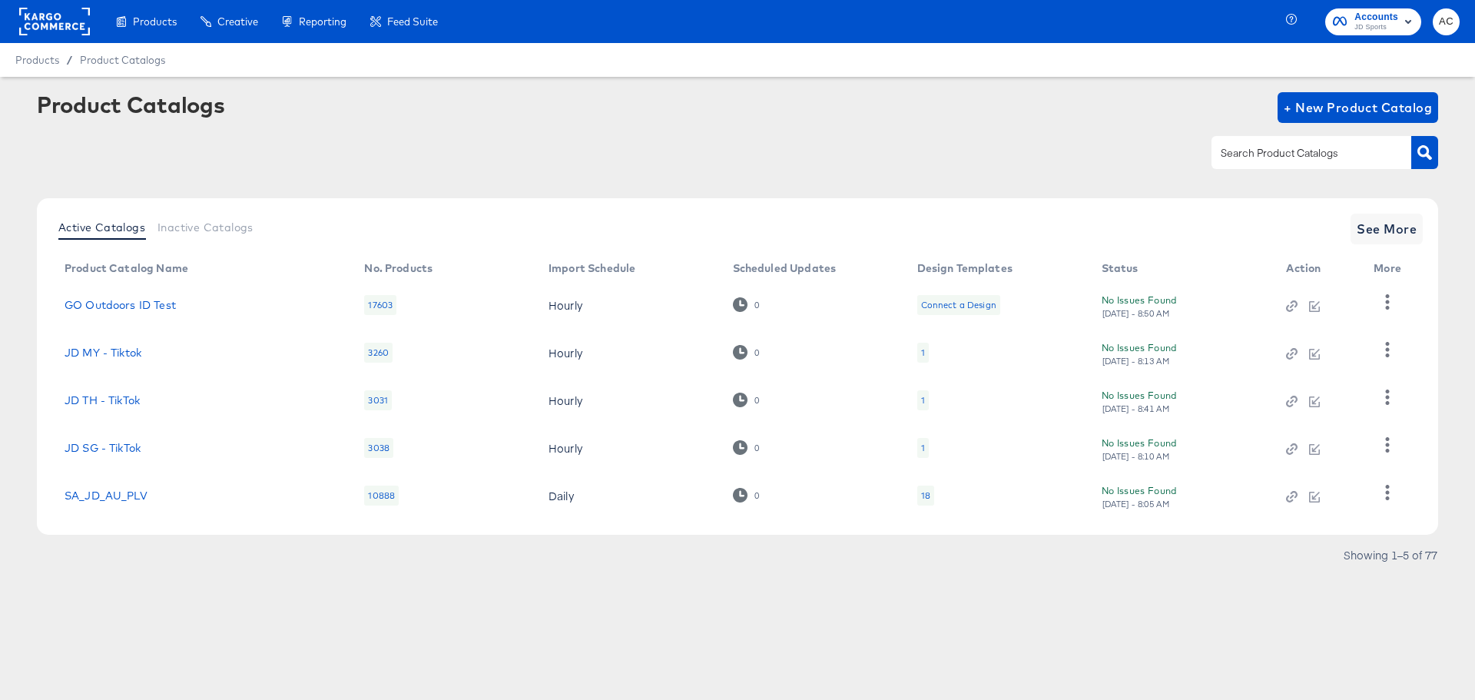
click at [1285, 158] on input "text" at bounding box center [1300, 153] width 164 height 18
type input "hip"
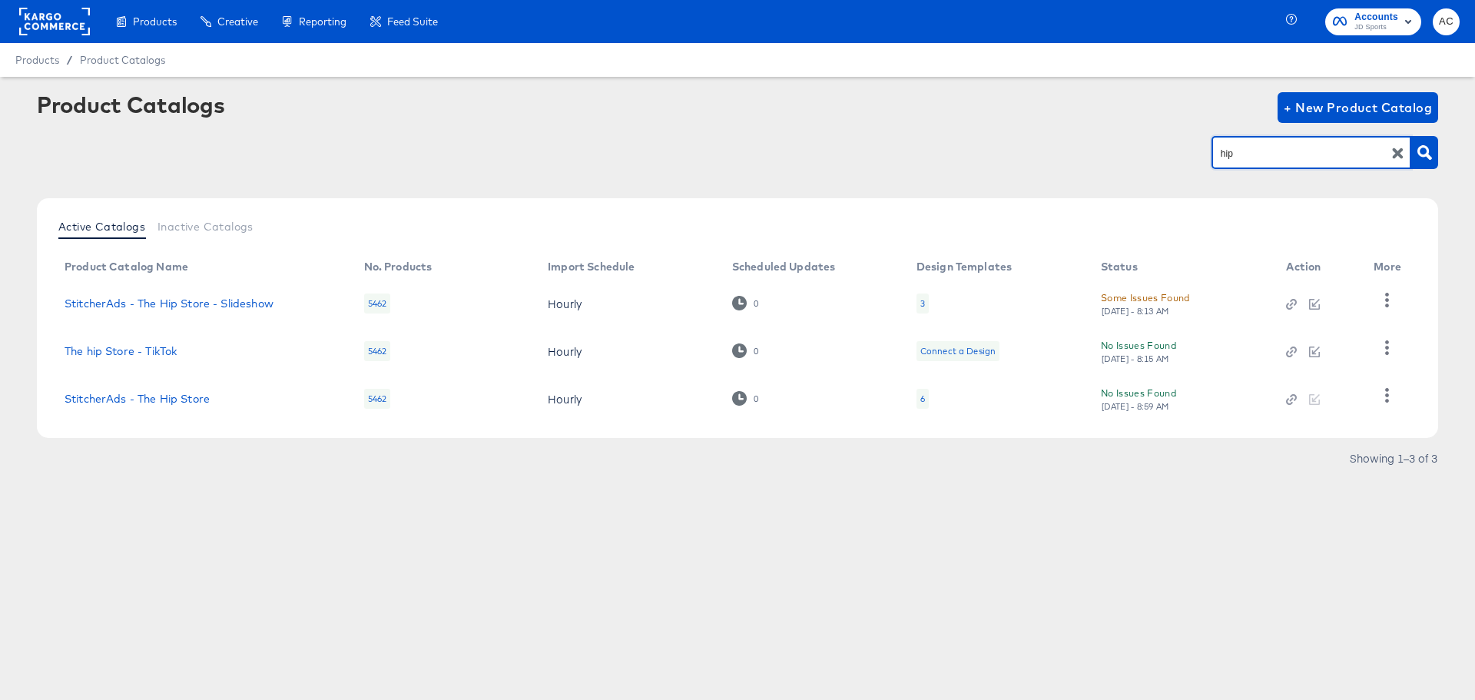
click at [1321, 389] on td at bounding box center [1318, 399] width 88 height 48
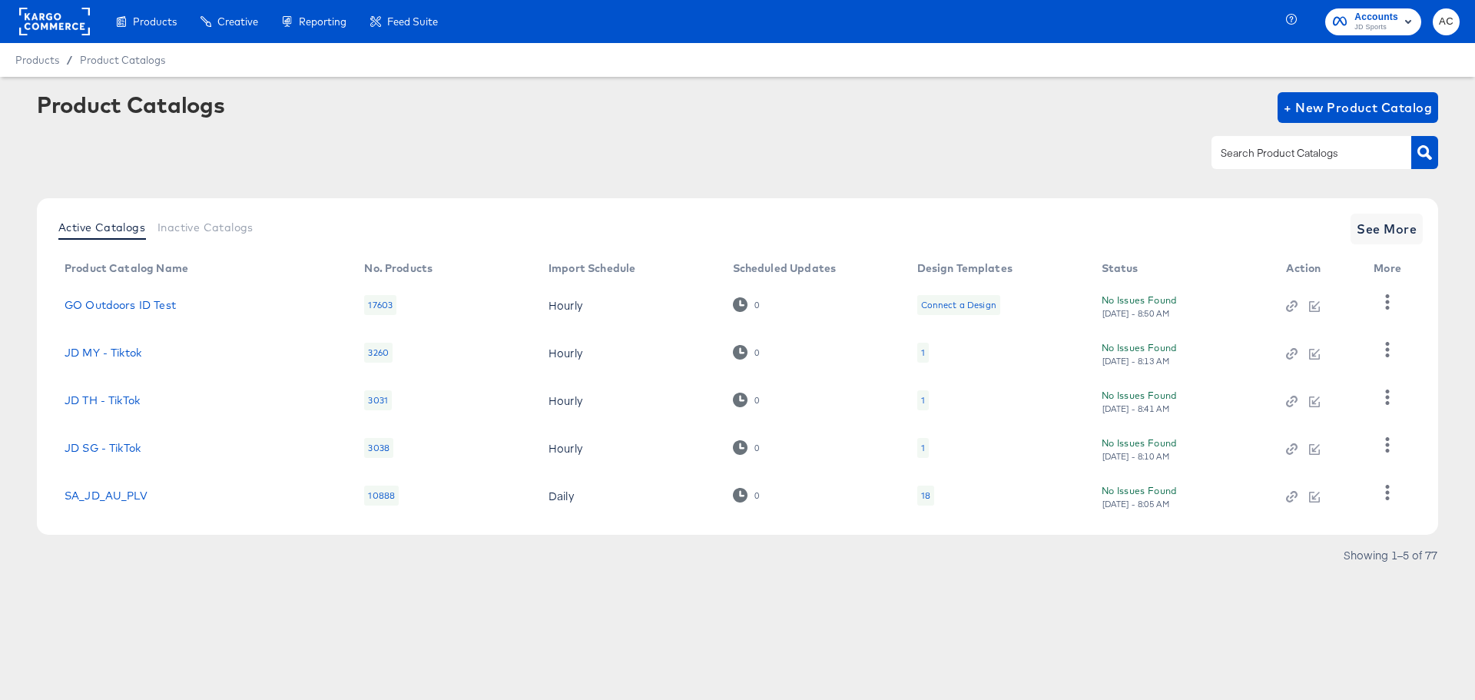
click at [1266, 163] on div at bounding box center [1312, 152] width 200 height 32
type input "hip"
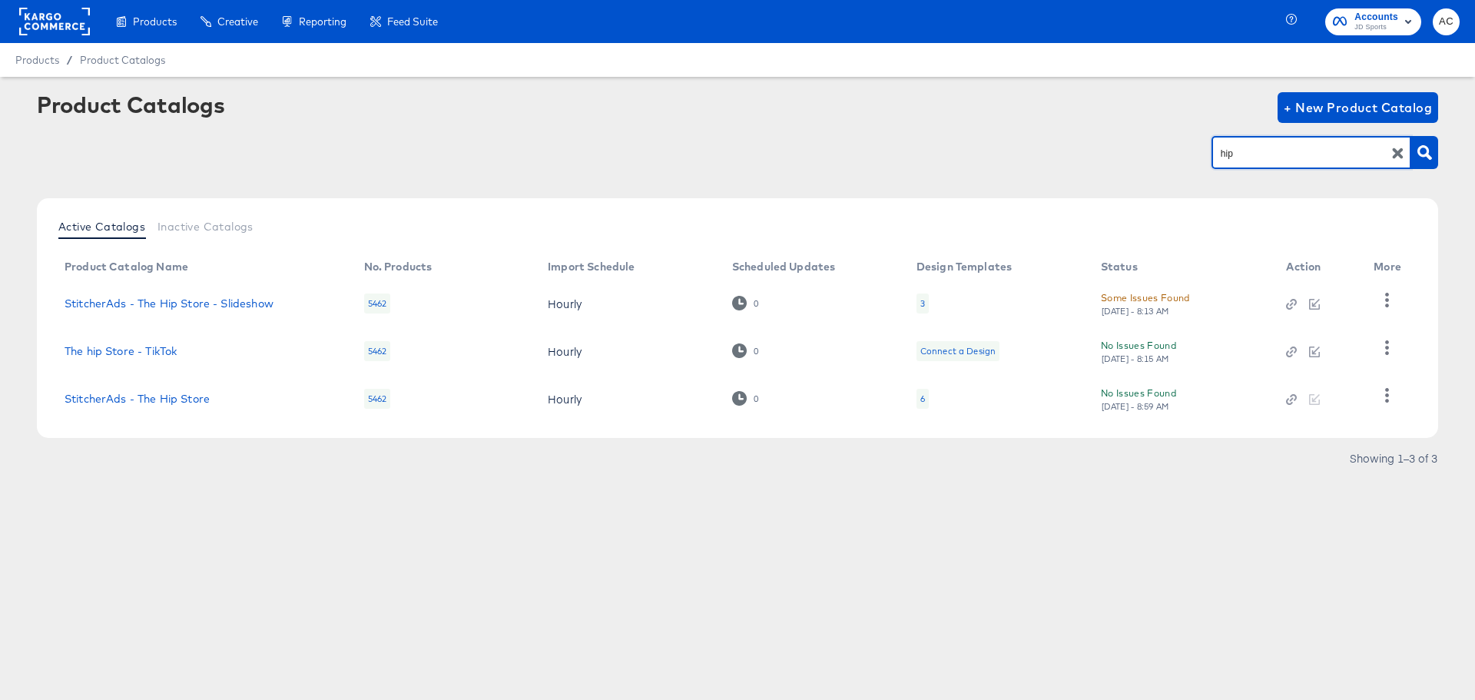
click at [1308, 400] on div at bounding box center [1314, 399] width 57 height 14
click at [1391, 397] on icon "button" at bounding box center [1387, 395] width 15 height 15
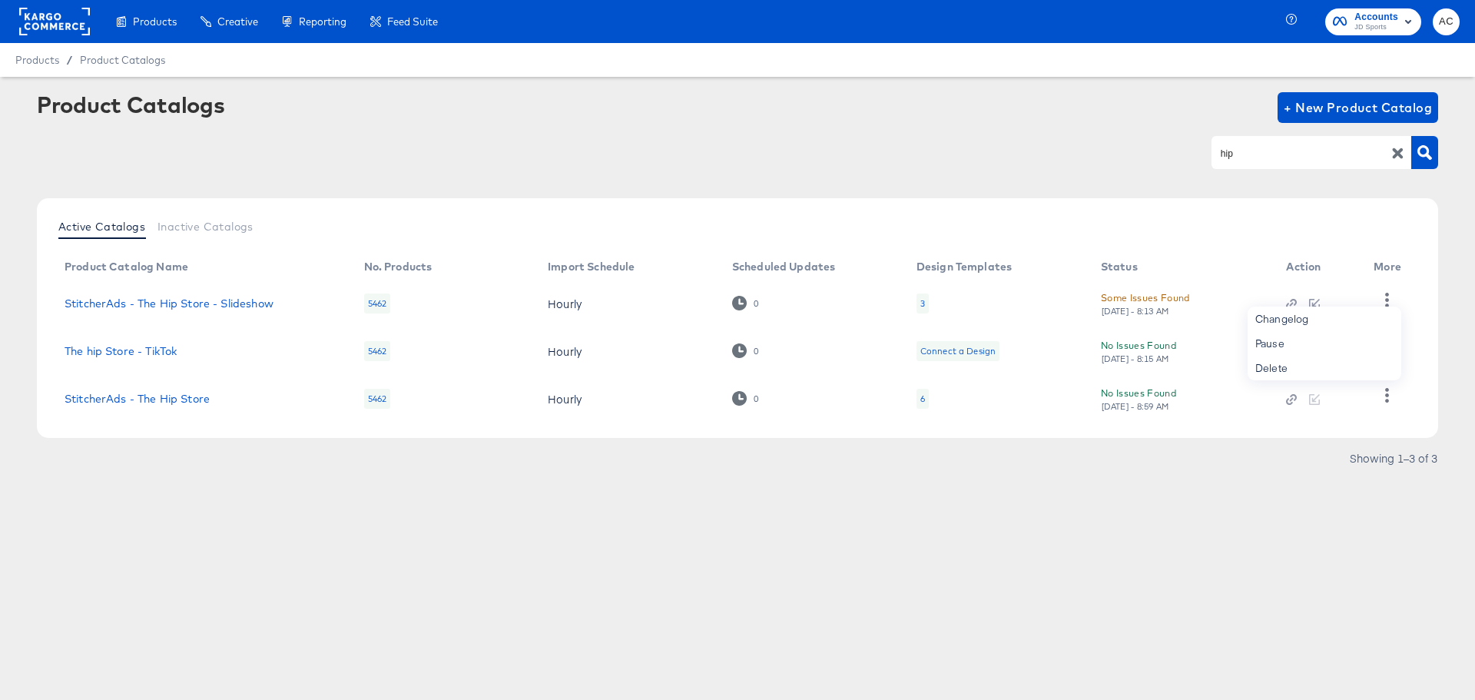
click at [1272, 479] on article "Product Catalogs + New Product Catalog hip Active Catalogs Inactive Catalogs Pr…" at bounding box center [737, 300] width 1475 height 447
drag, startPoint x: 1195, startPoint y: 403, endPoint x: 1085, endPoint y: 395, distance: 110.9
click at [1085, 395] on tr "StitcherAds - The Hip Store 5462 Hourly 0 6 No Issues Found Fri, Sep 5th - 8:59…" at bounding box center [736, 399] width 1368 height 48
click at [1175, 528] on div "Products Creative Reporting Feed Suite Accounts JD Sports AC Products / Product…" at bounding box center [737, 350] width 1475 height 700
drag, startPoint x: 1150, startPoint y: 402, endPoint x: 1195, endPoint y: 400, distance: 44.6
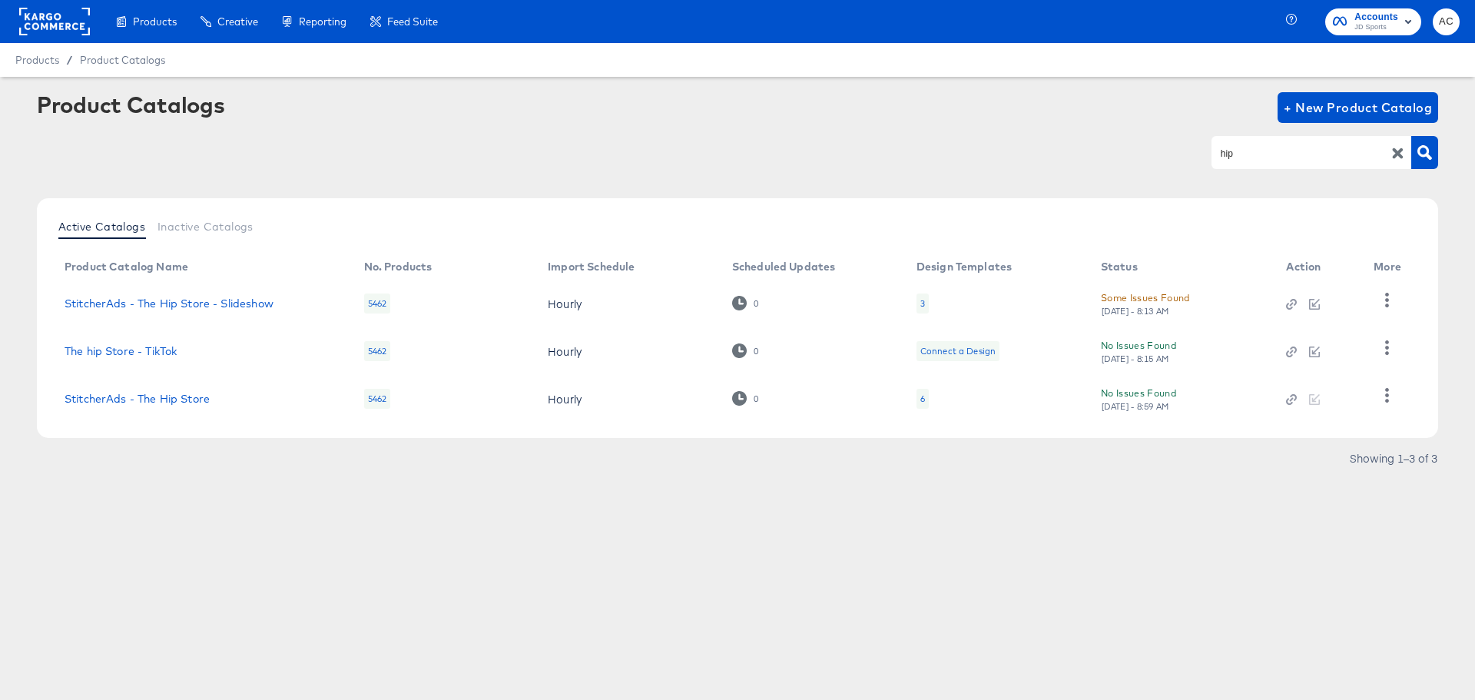
click at [1195, 400] on div "No Issues Found Fri, Sep 5th - 8:59 AM" at bounding box center [1178, 398] width 155 height 27
click at [972, 534] on div "Products Creative Reporting Feed Suite Accounts JD Sports AC Products / Product…" at bounding box center [737, 350] width 1475 height 700
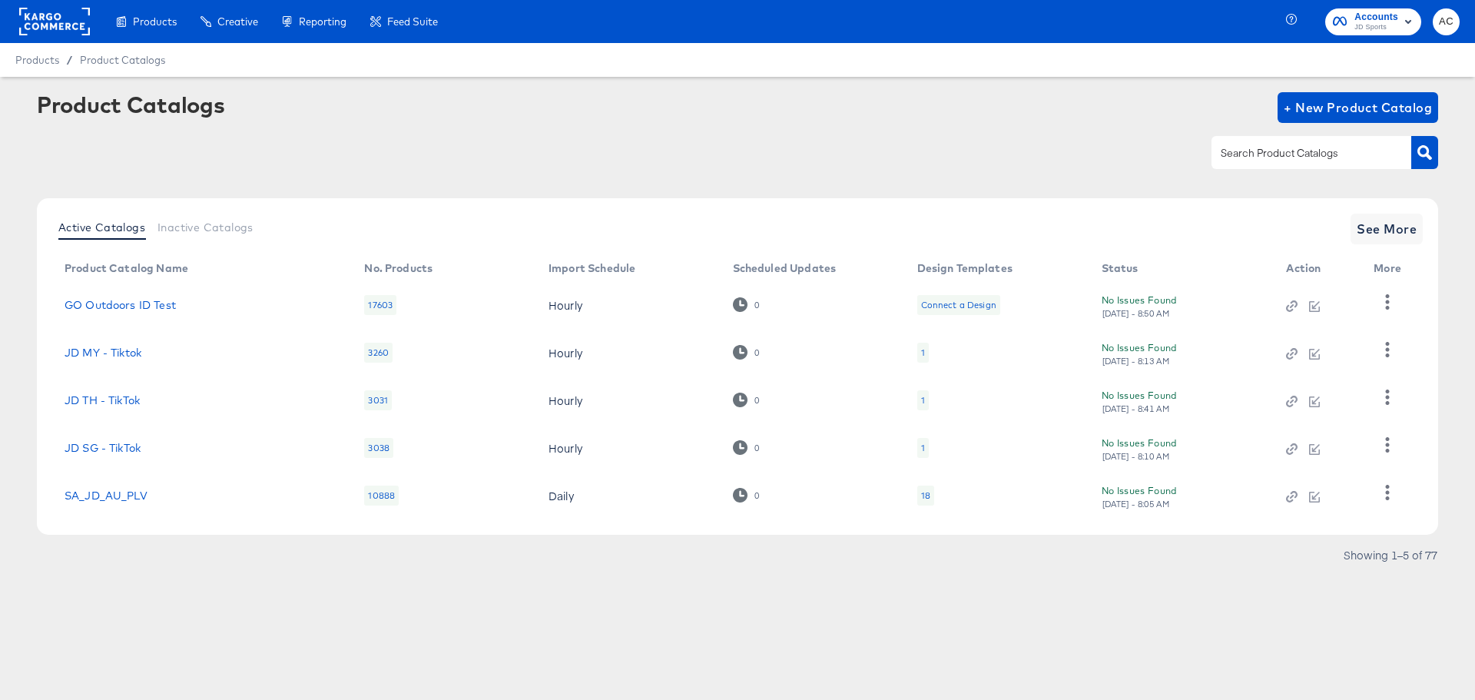
click at [1271, 148] on input "text" at bounding box center [1300, 153] width 164 height 18
type input "hip"
click at [1278, 158] on input "text" at bounding box center [1300, 153] width 164 height 18
type input "hip"
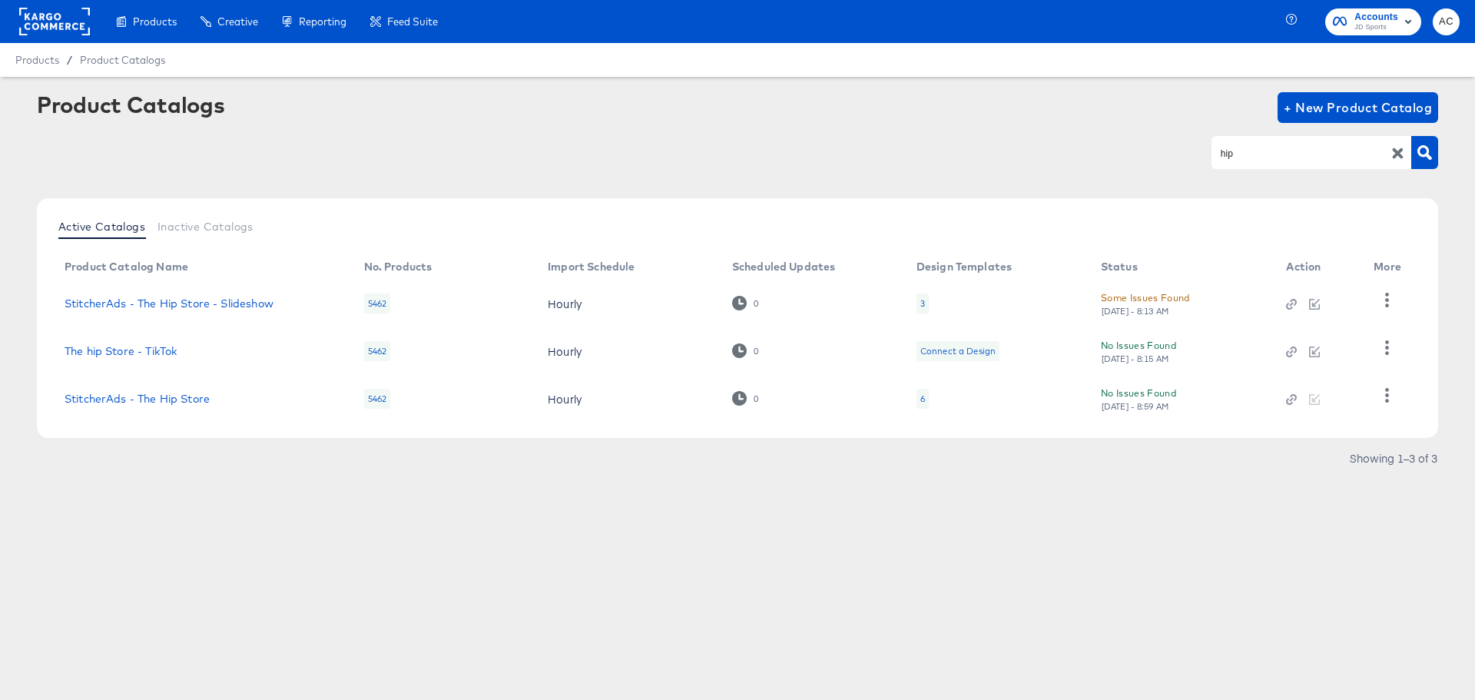
click at [1308, 394] on div at bounding box center [1314, 399] width 57 height 14
click at [1205, 406] on div "No Issues Found [DATE] - 8:59 AM" at bounding box center [1178, 398] width 155 height 27
click at [175, 389] on td "StitcherAds - The Hip Store" at bounding box center [202, 399] width 300 height 48
click at [187, 398] on link "StitcherAds - The Hip Store" at bounding box center [137, 399] width 145 height 12
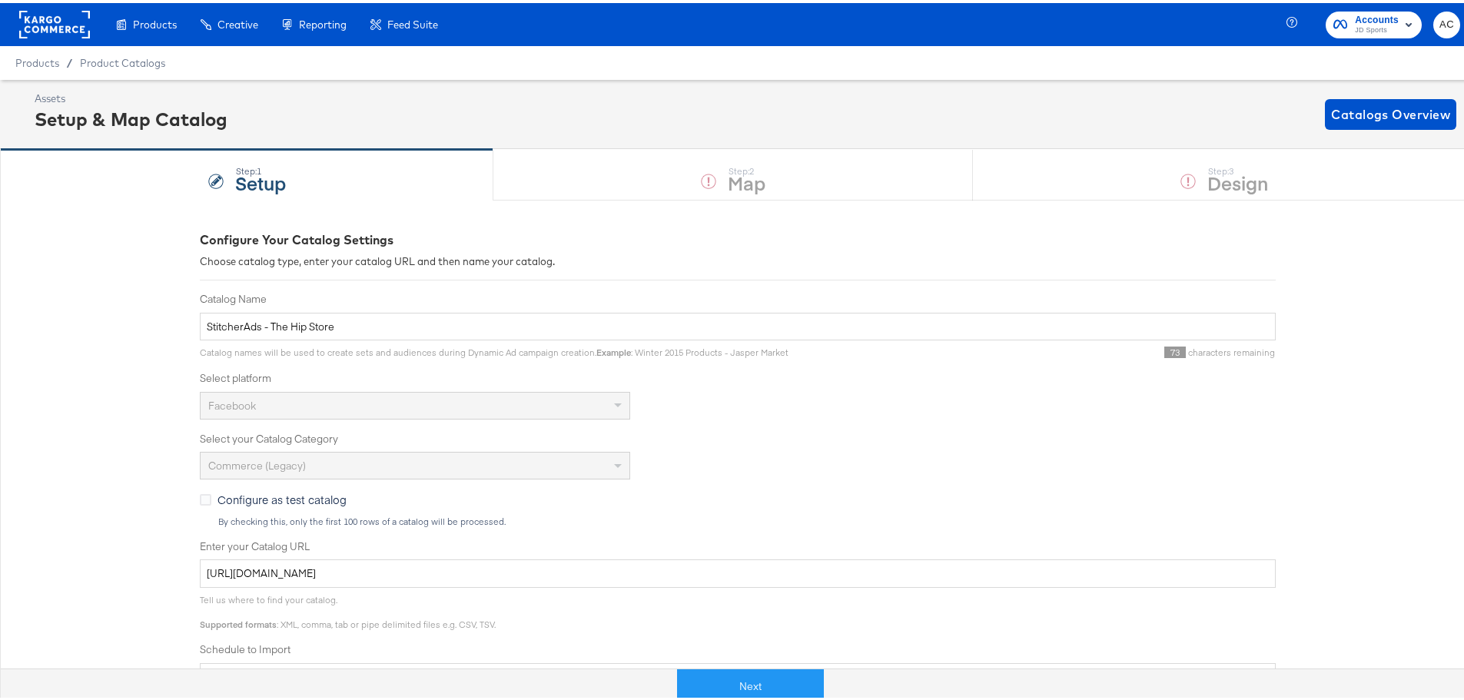
scroll to position [260, 0]
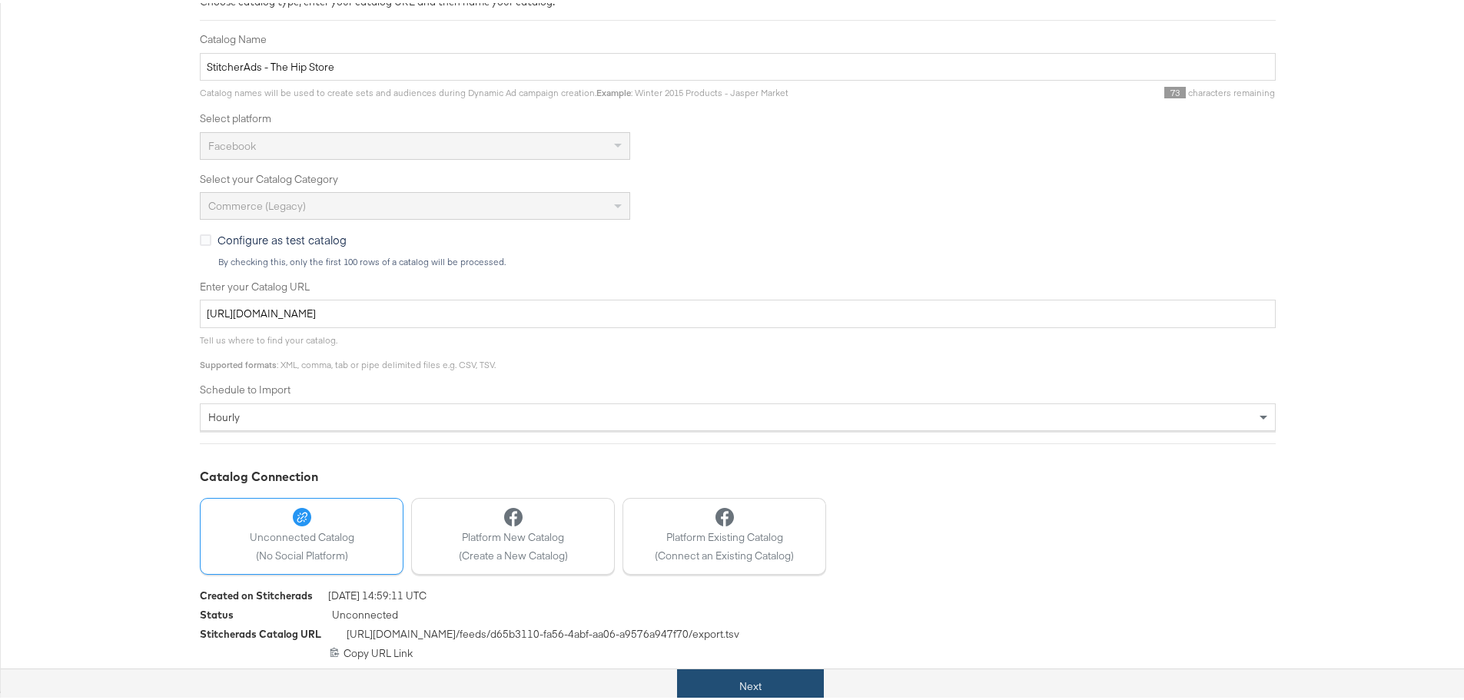
click at [764, 673] on button "Next" at bounding box center [750, 683] width 147 height 35
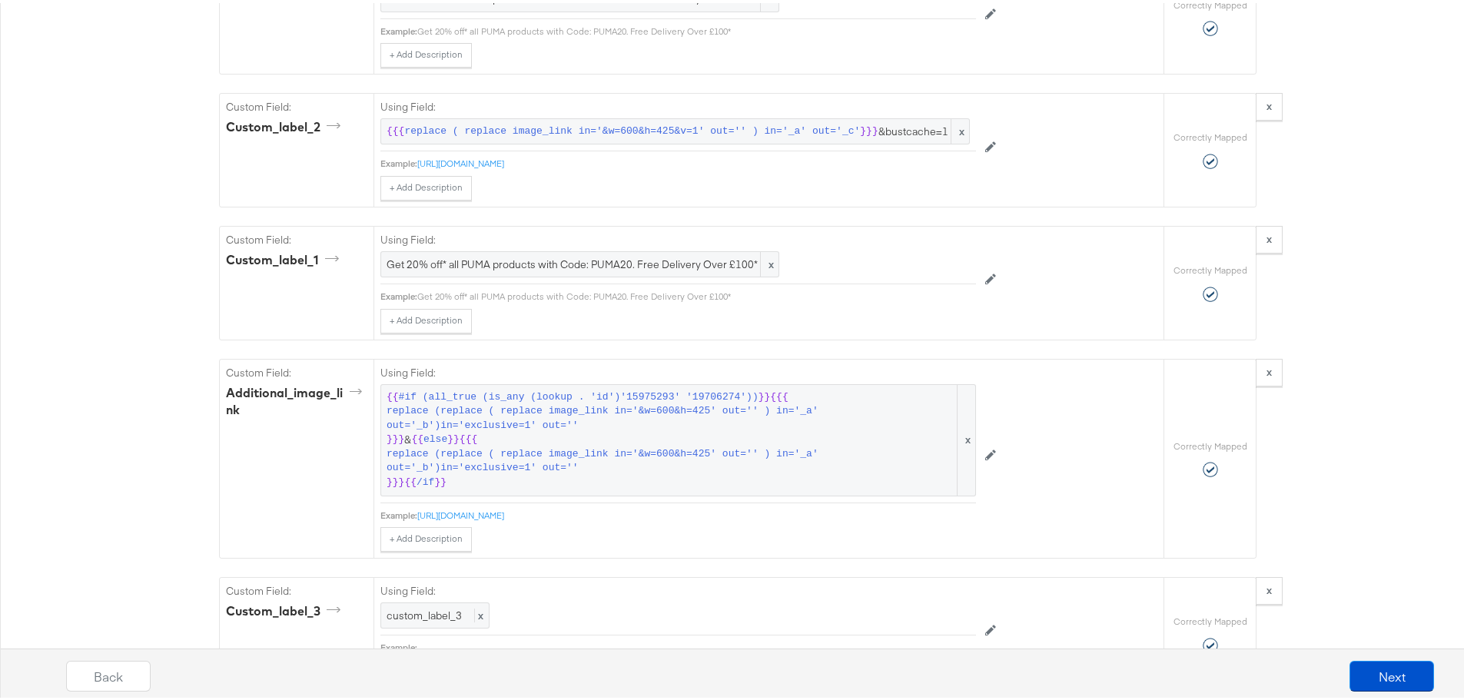
scroll to position [1679, 0]
click at [1373, 683] on button "Next" at bounding box center [1391, 673] width 85 height 31
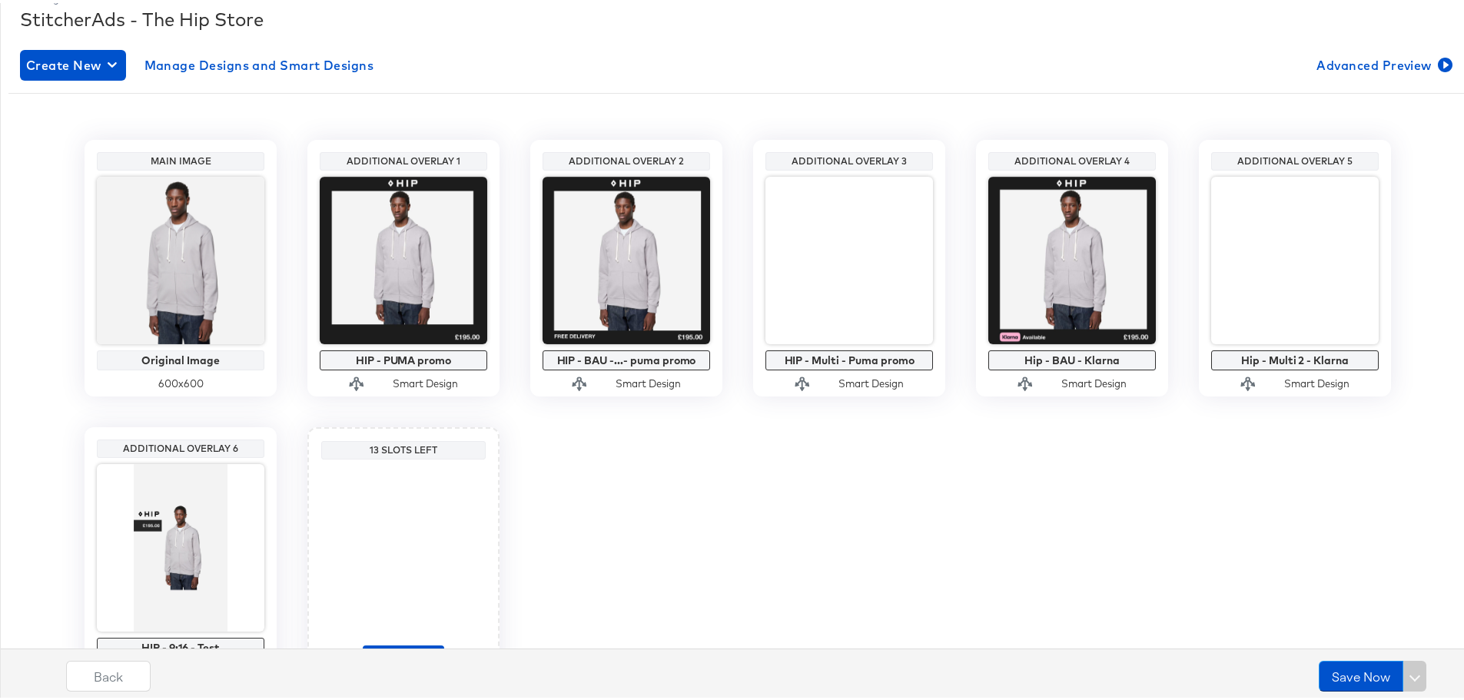
scroll to position [229, 0]
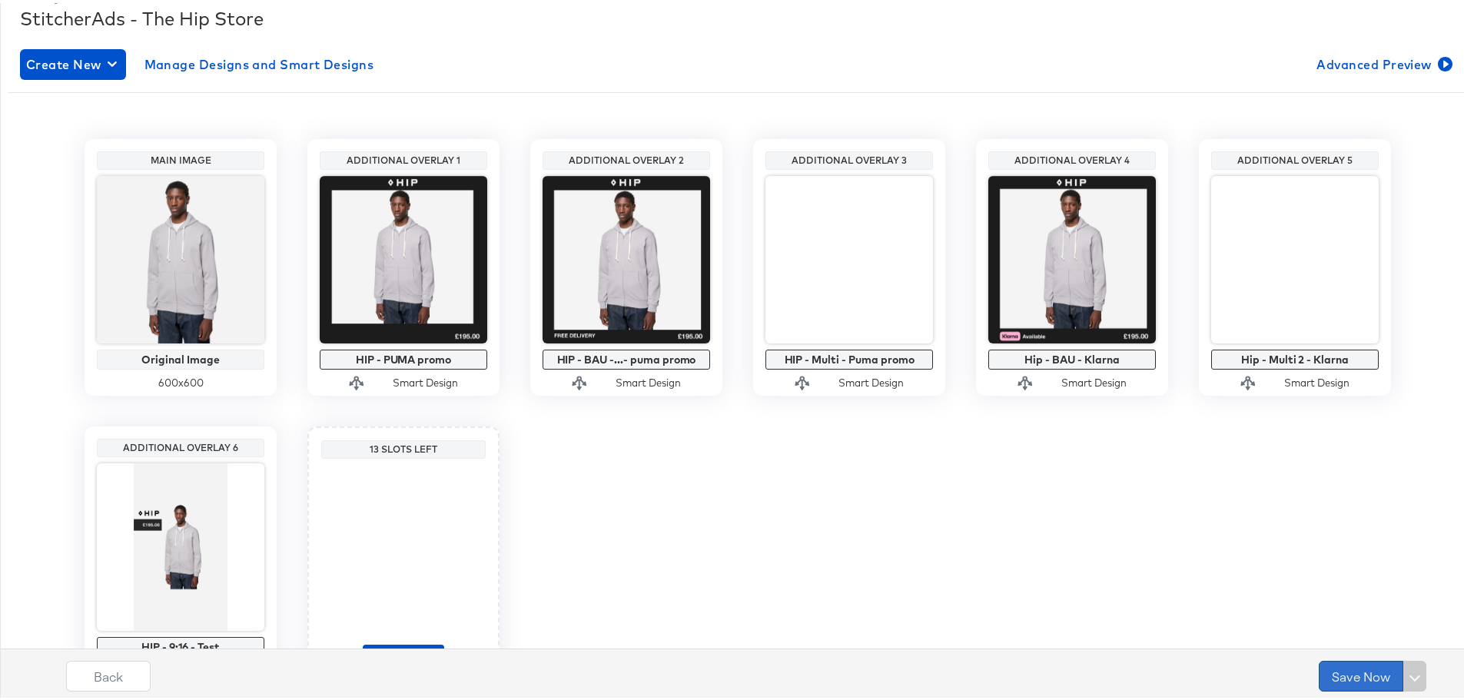
click at [1334, 678] on button "Save Now" at bounding box center [1360, 673] width 85 height 31
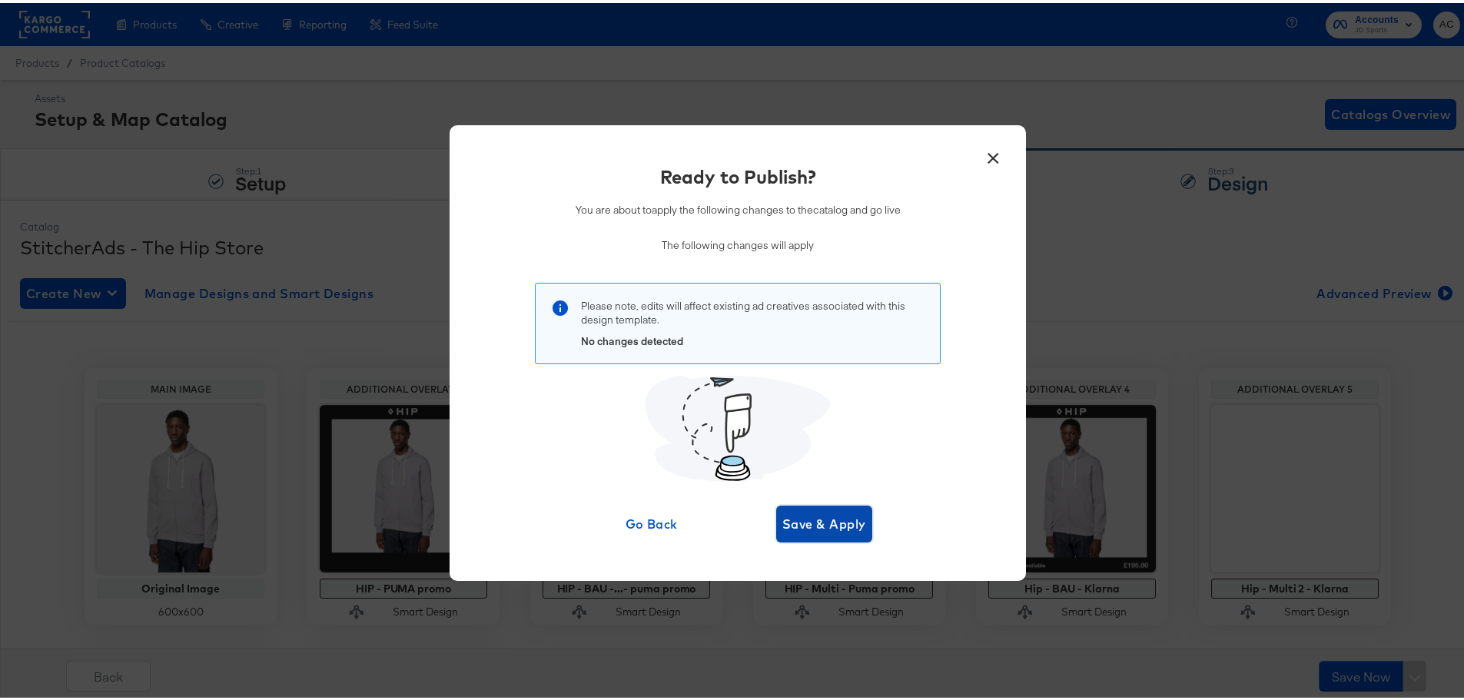
click at [825, 523] on span "Save & Apply" at bounding box center [824, 521] width 84 height 22
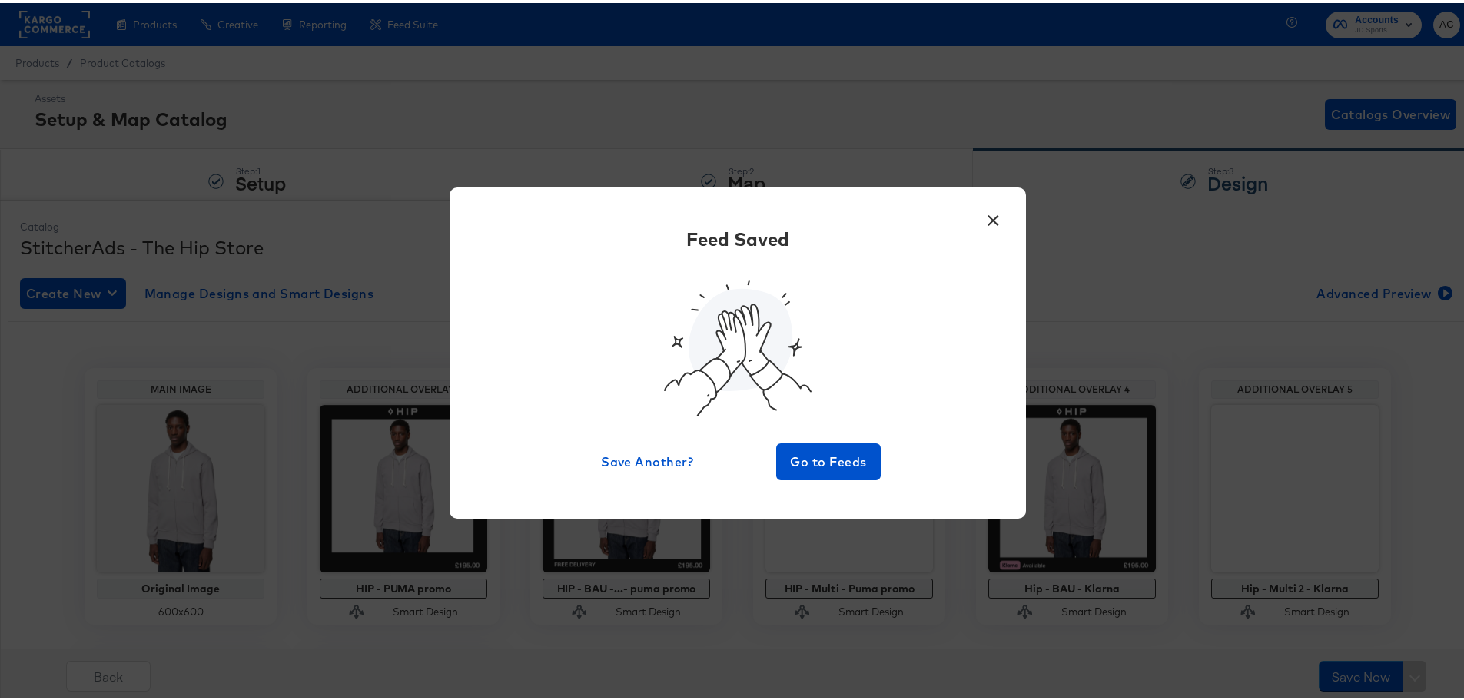
click at [983, 220] on button "×" at bounding box center [993, 214] width 28 height 28
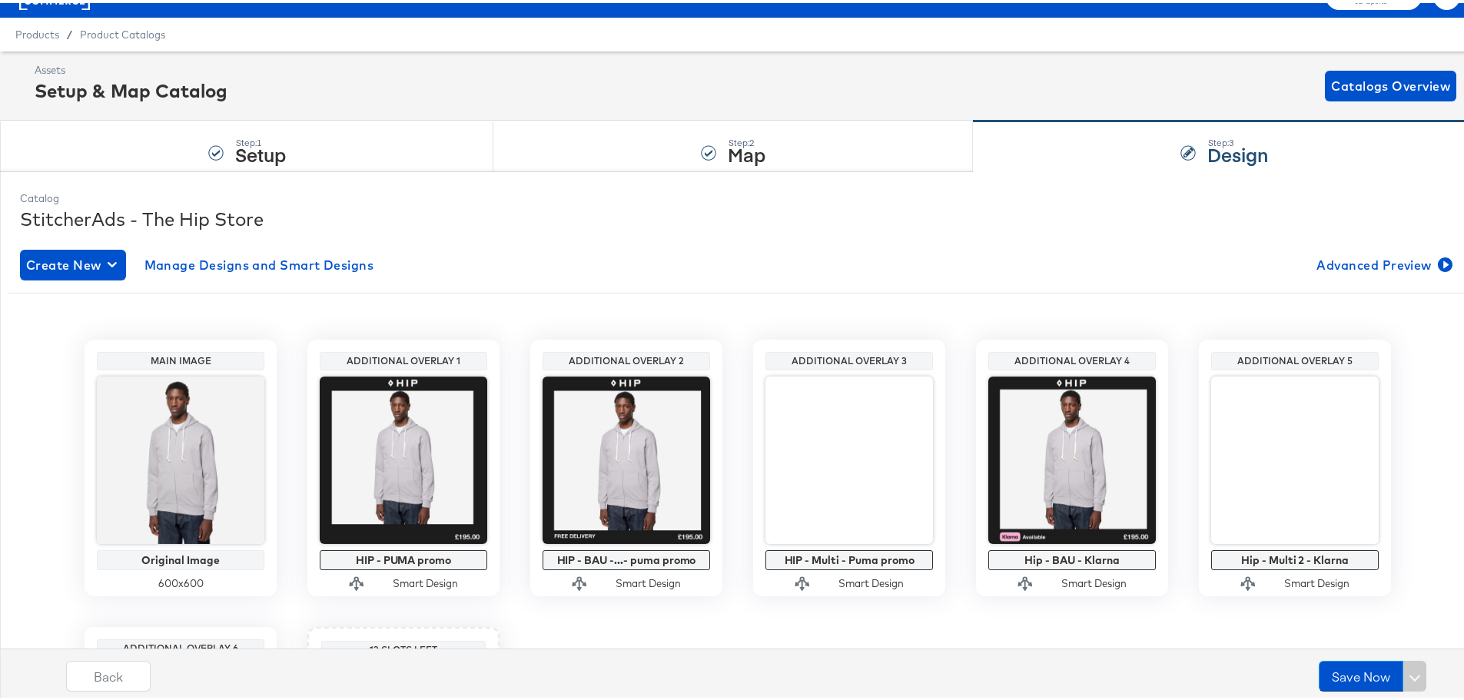
scroll to position [29, 0]
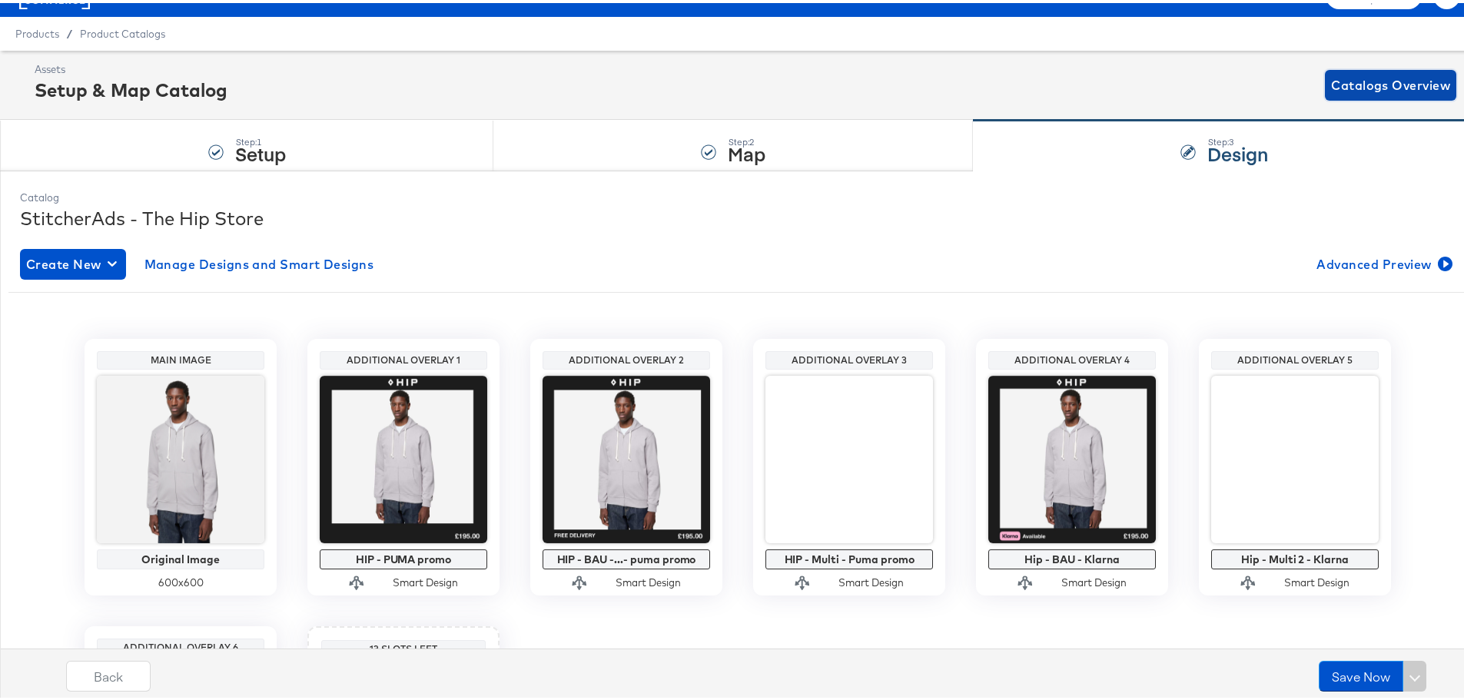
click at [1331, 81] on span "Catalogs Overview" at bounding box center [1390, 82] width 119 height 22
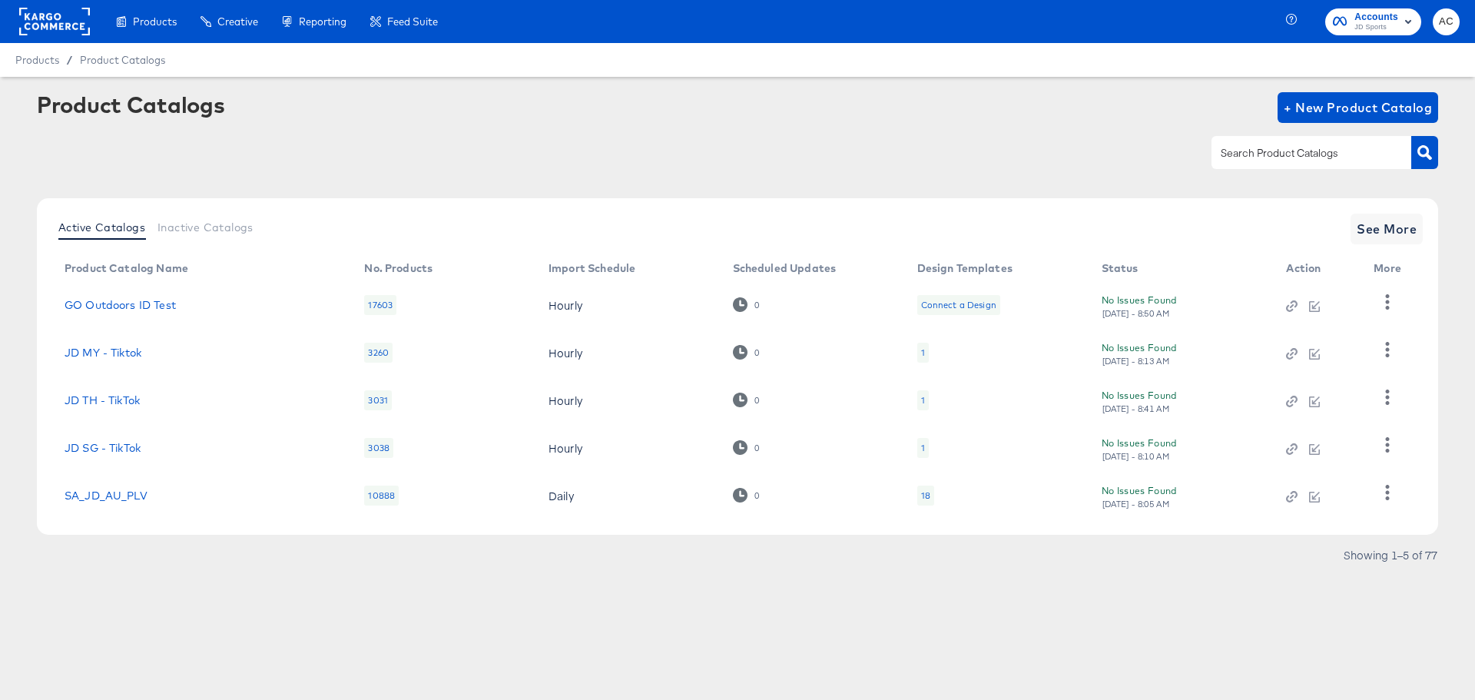
click at [1248, 163] on div at bounding box center [1312, 152] width 200 height 32
type input "hip"
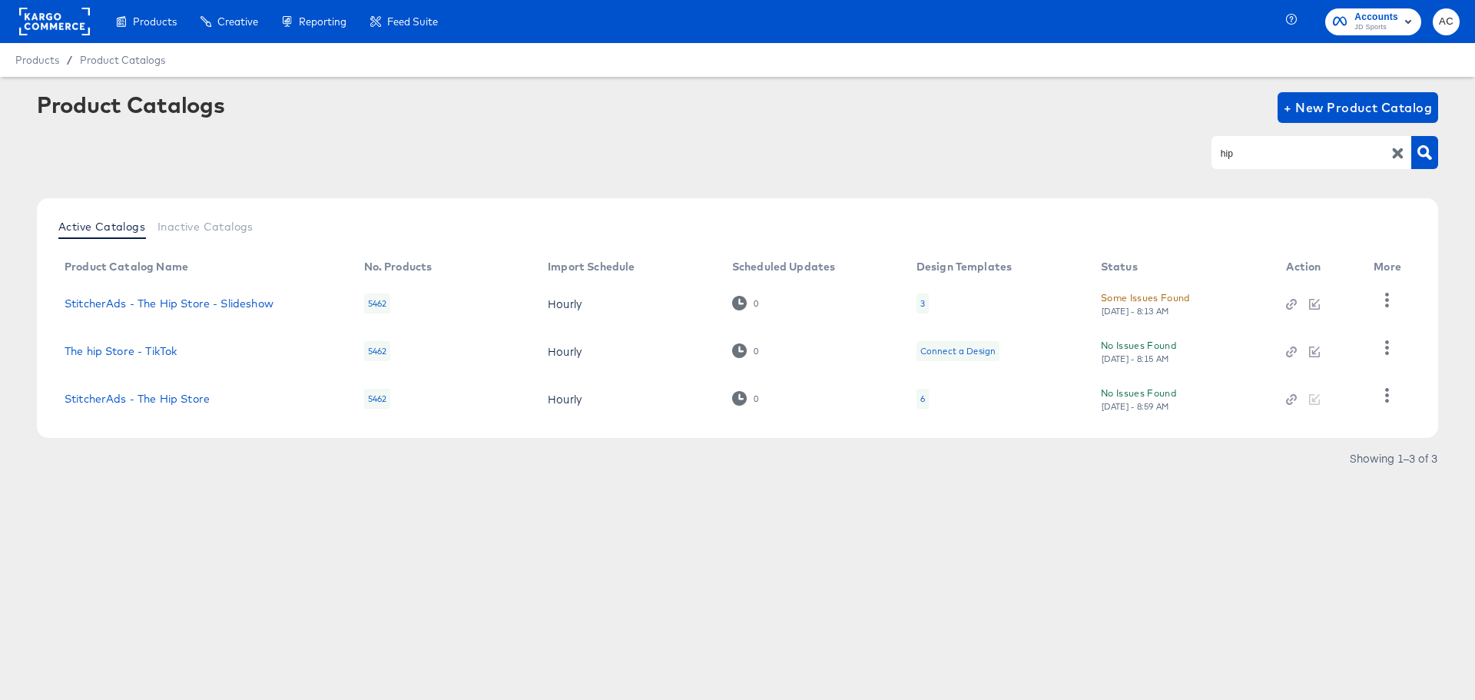
click at [1153, 404] on div "No Issues Found Fri, Sep 5th - 8:59 AM" at bounding box center [1178, 398] width 155 height 27
click at [1239, 459] on div "Showing 1–3 of 3" at bounding box center [737, 465] width 1401 height 25
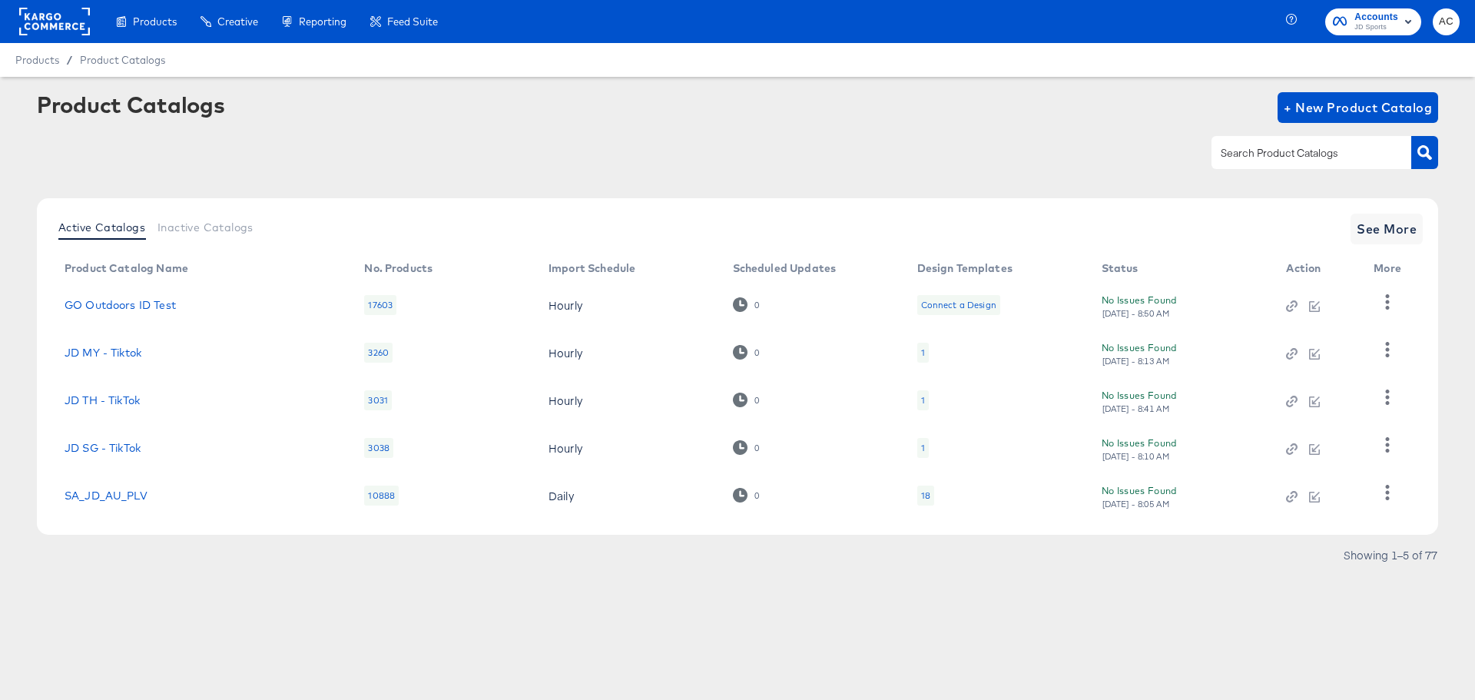
click at [1078, 588] on article "Product Catalogs + New Product Catalog Active Catalogs Inactive Catalogs See Mo…" at bounding box center [737, 349] width 1475 height 544
click at [1277, 169] on div at bounding box center [1325, 152] width 227 height 35
click at [1275, 166] on div at bounding box center [1312, 152] width 200 height 32
type input "HIP"
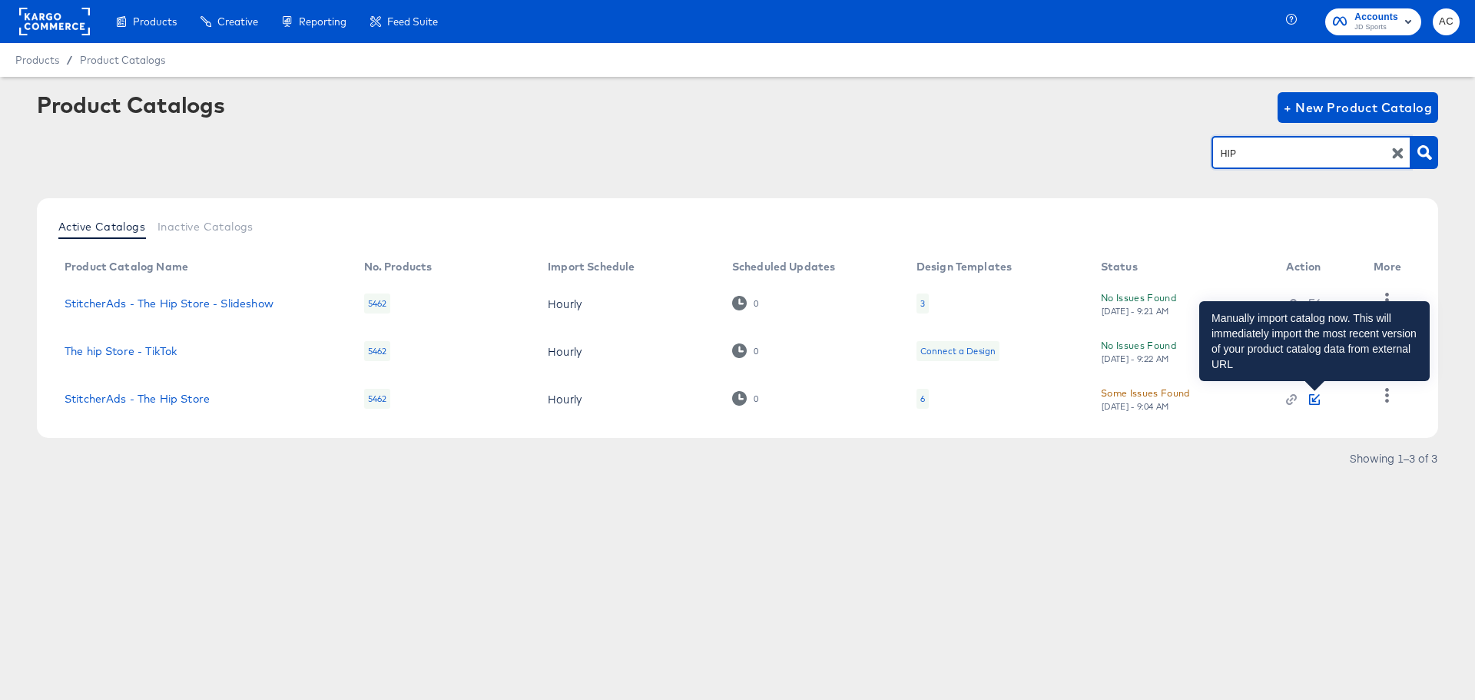
click at [1313, 399] on icon "button" at bounding box center [1316, 398] width 8 height 8
